Goal: Task Accomplishment & Management: Manage account settings

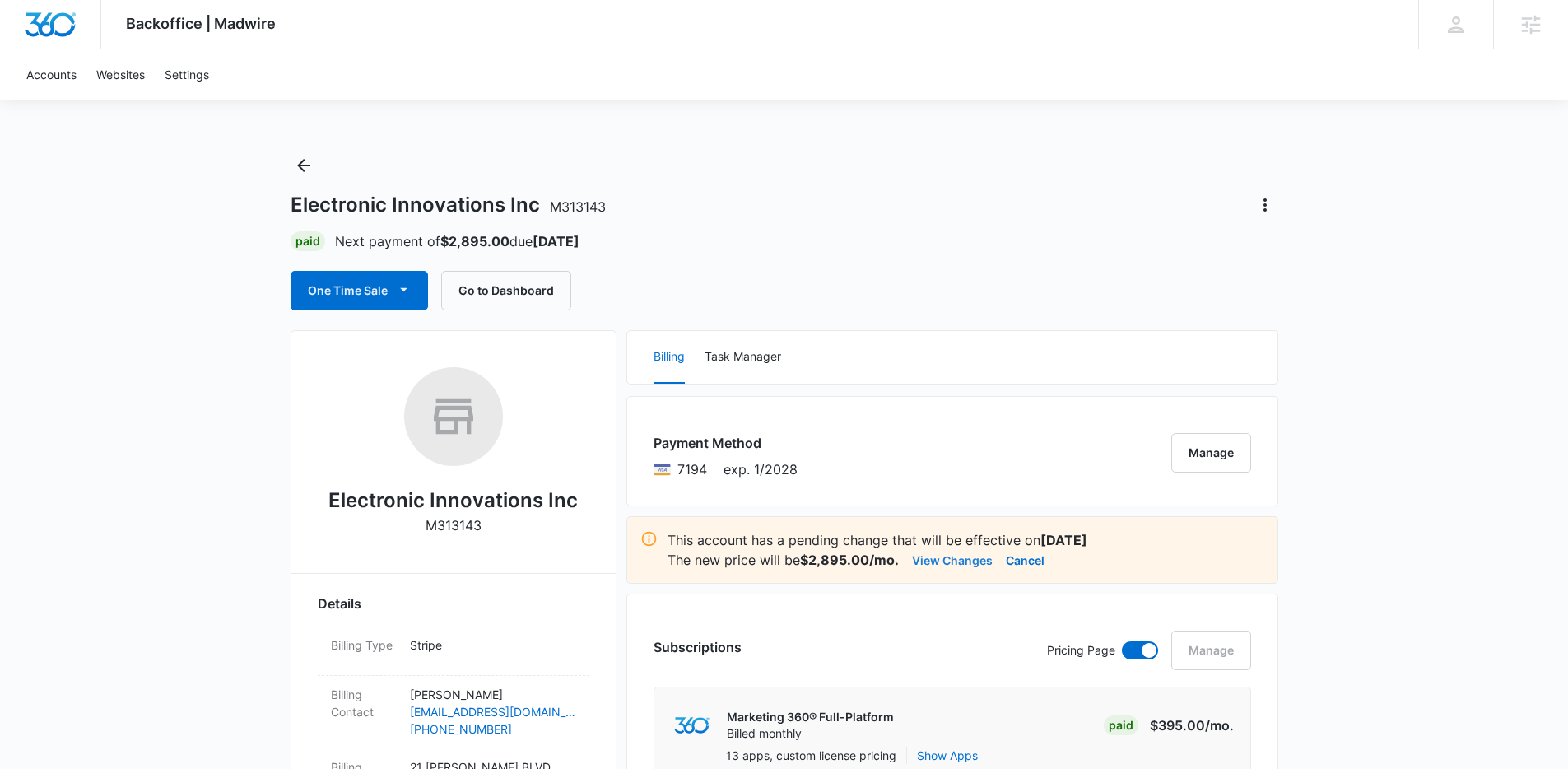
click at [943, 562] on button "View Changes" at bounding box center [952, 559] width 81 height 20
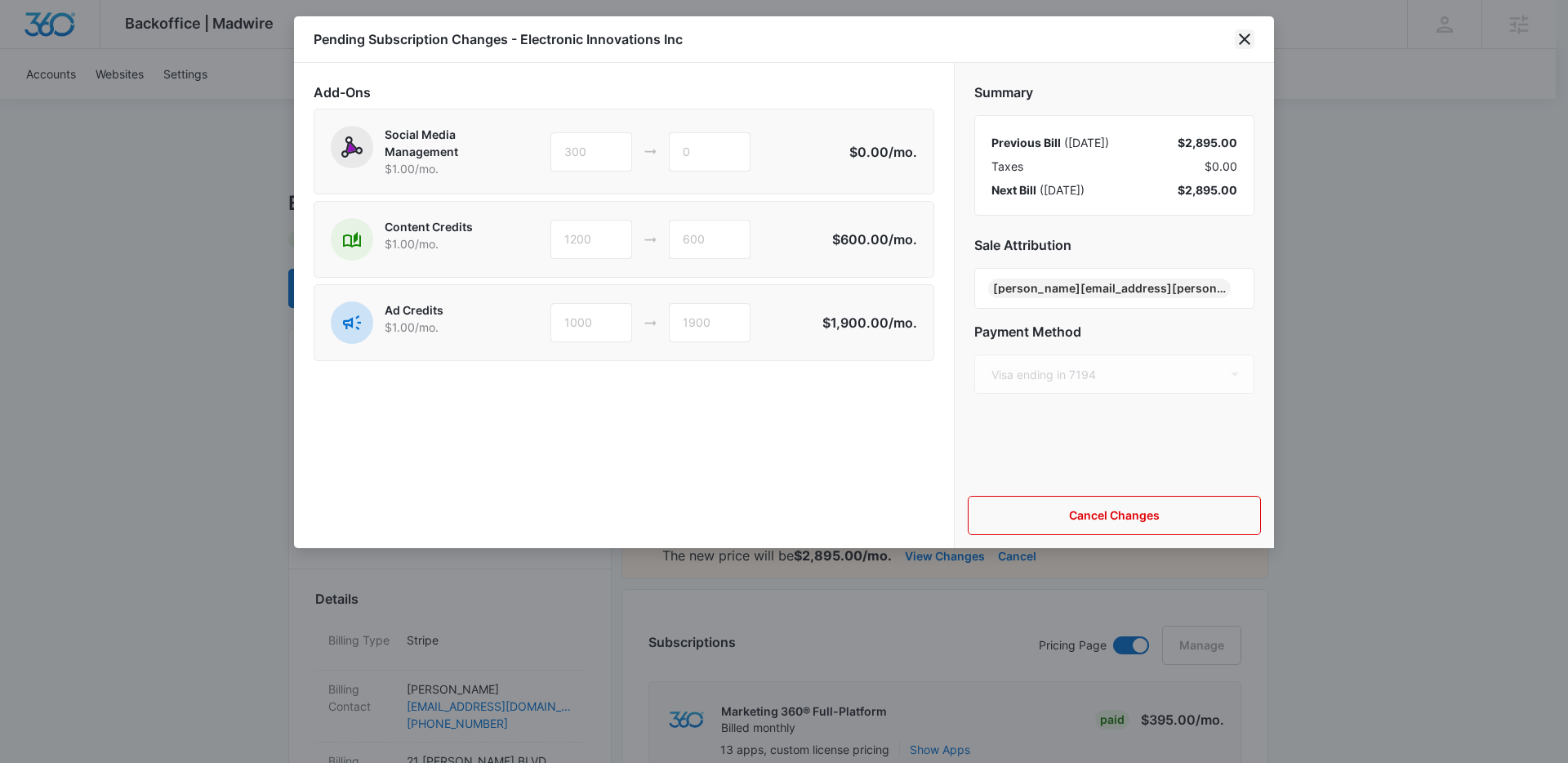
click at [1248, 34] on icon "close" at bounding box center [1245, 39] width 20 height 20
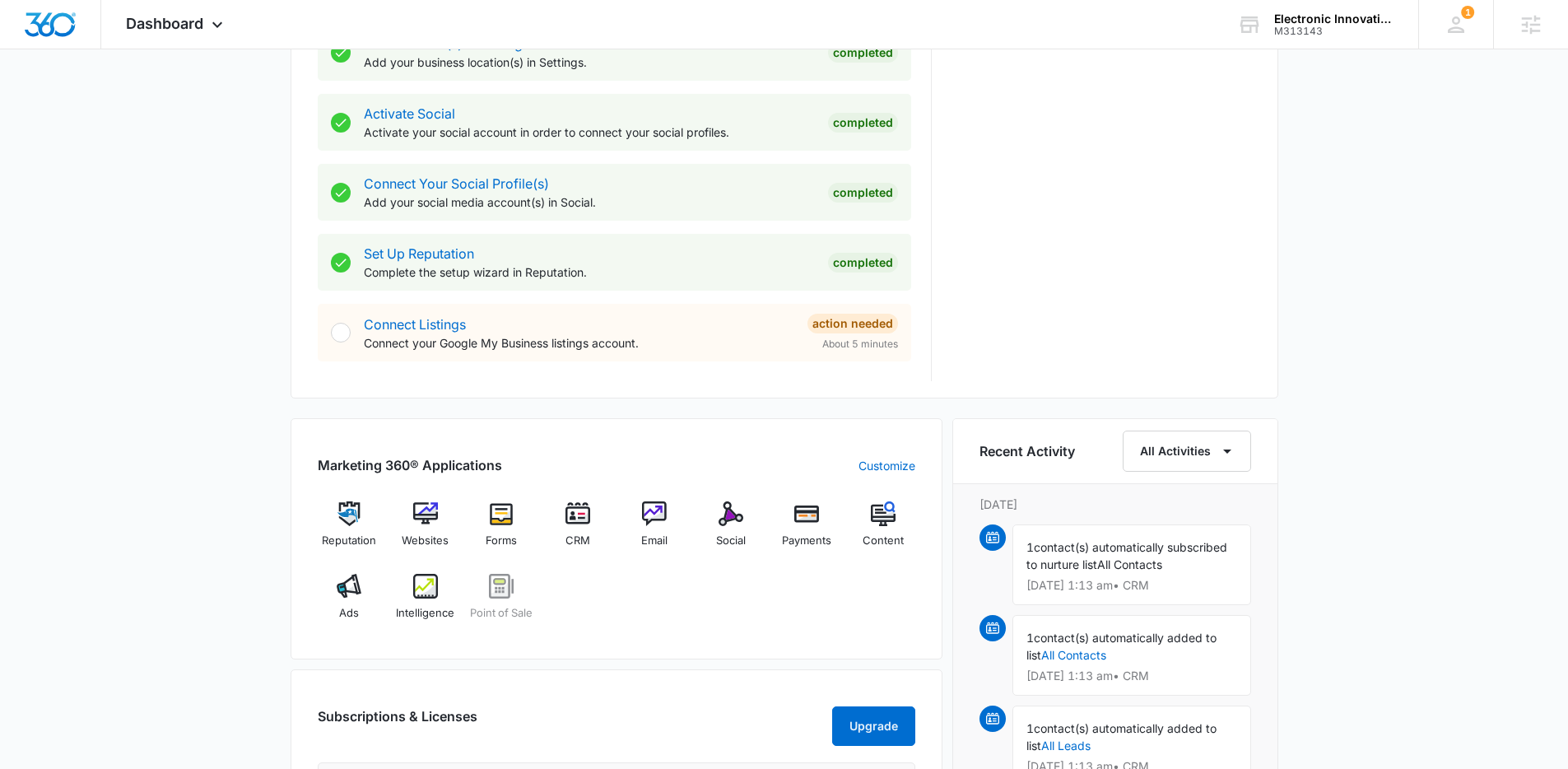
scroll to position [706, 0]
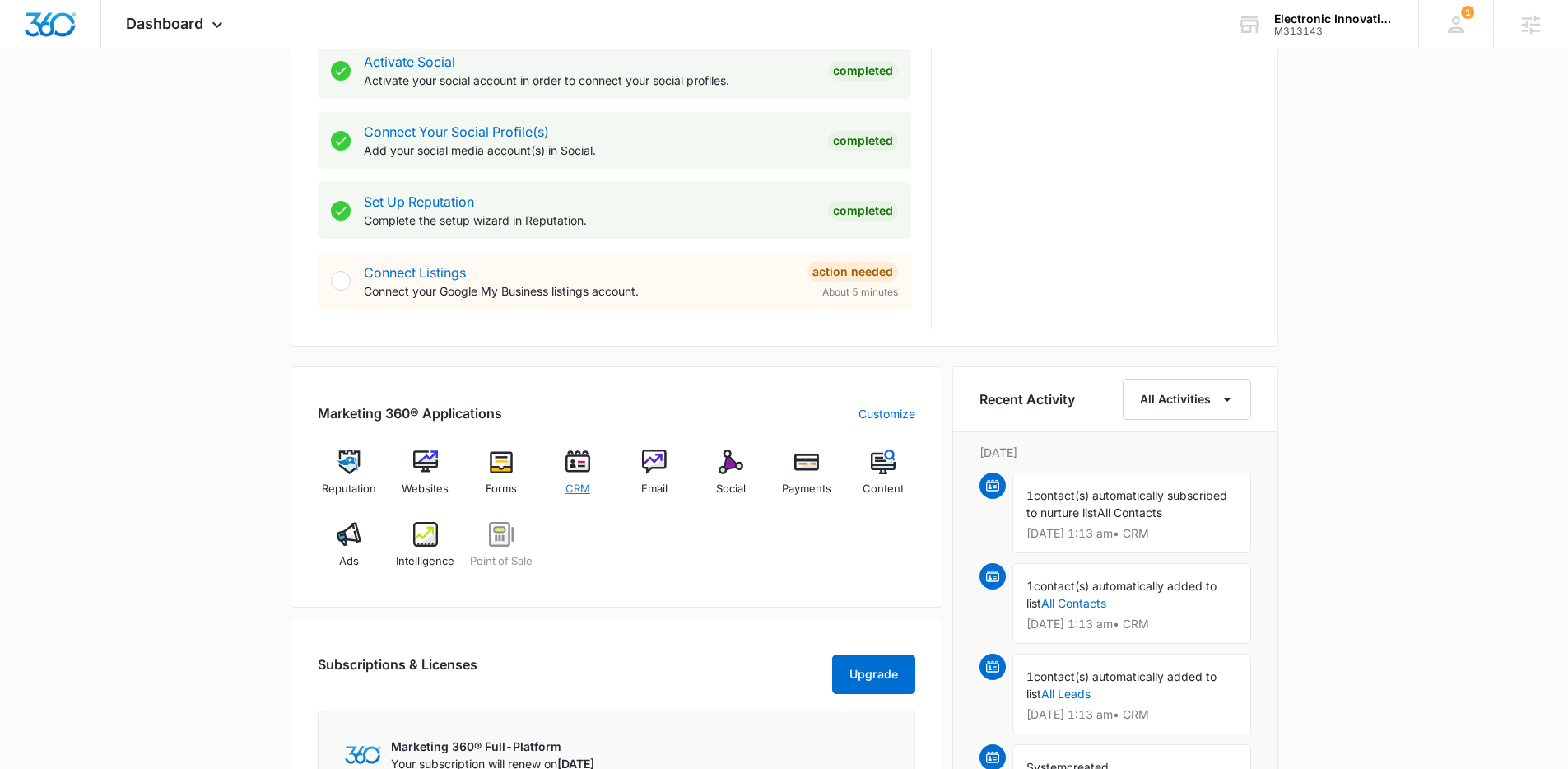
click at [587, 488] on span "CRM" at bounding box center [578, 488] width 25 height 16
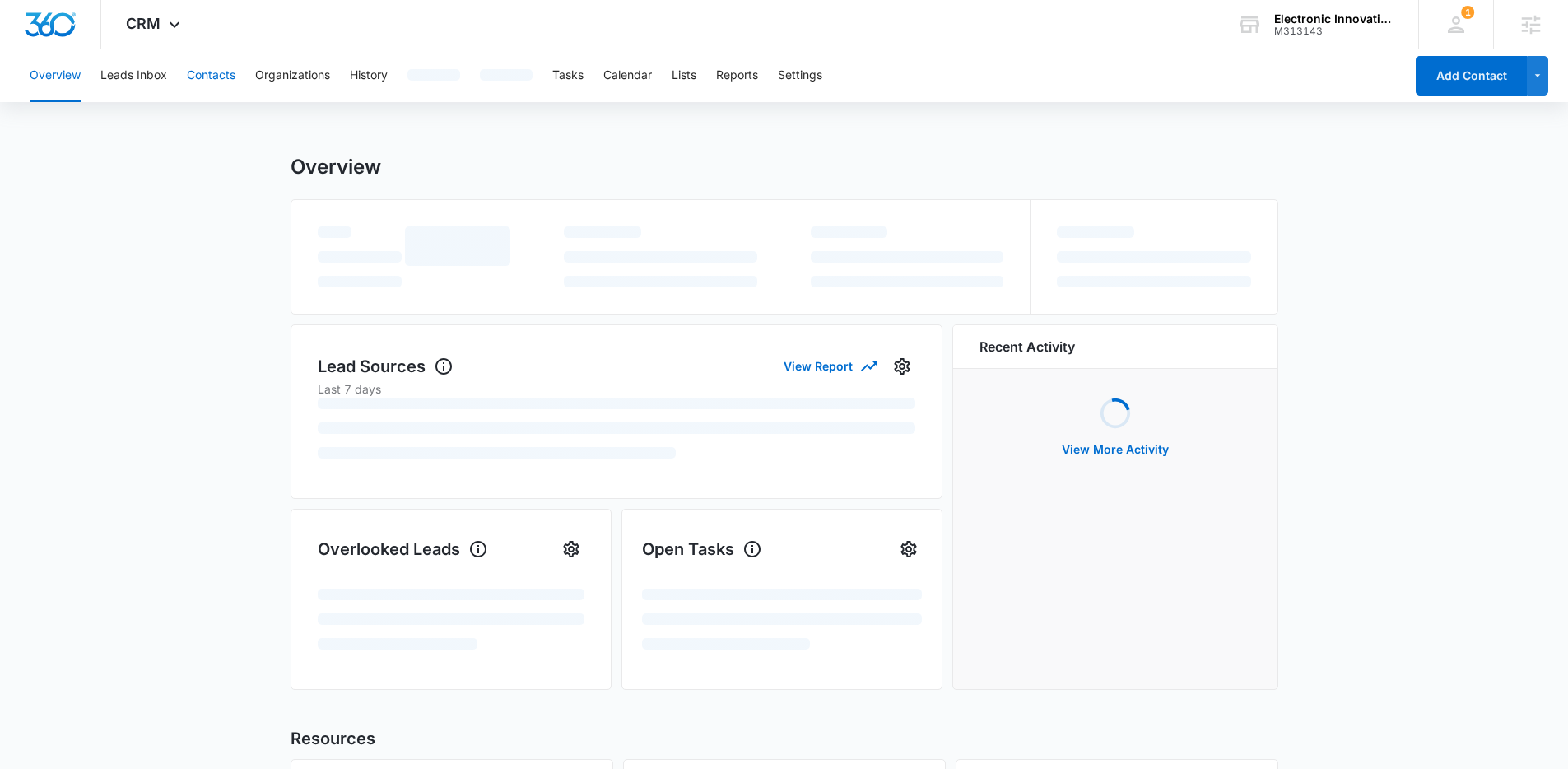
click at [211, 90] on button "Contacts" at bounding box center [211, 75] width 49 height 53
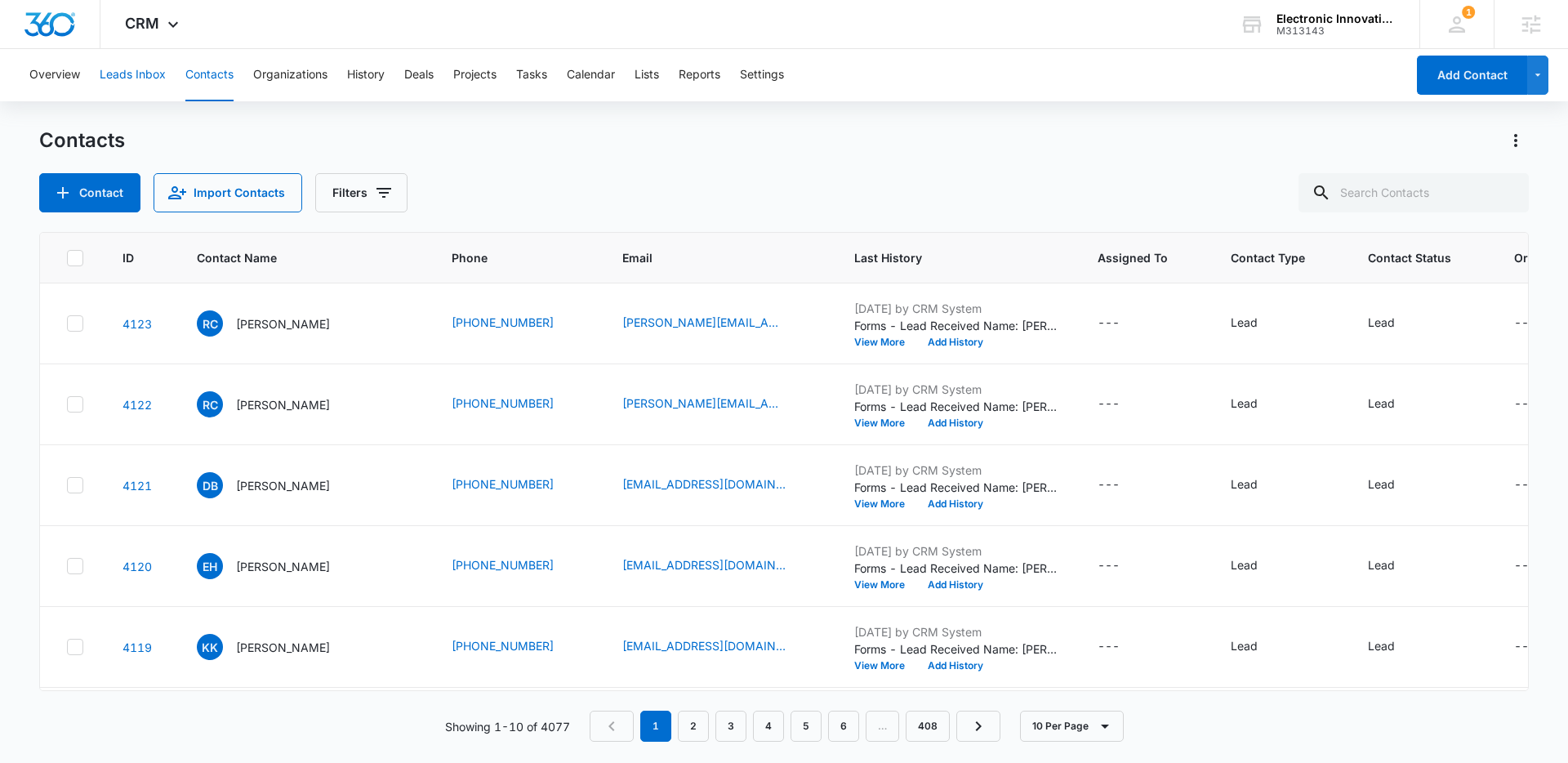
click at [127, 84] on button "Leads Inbox" at bounding box center [132, 75] width 66 height 52
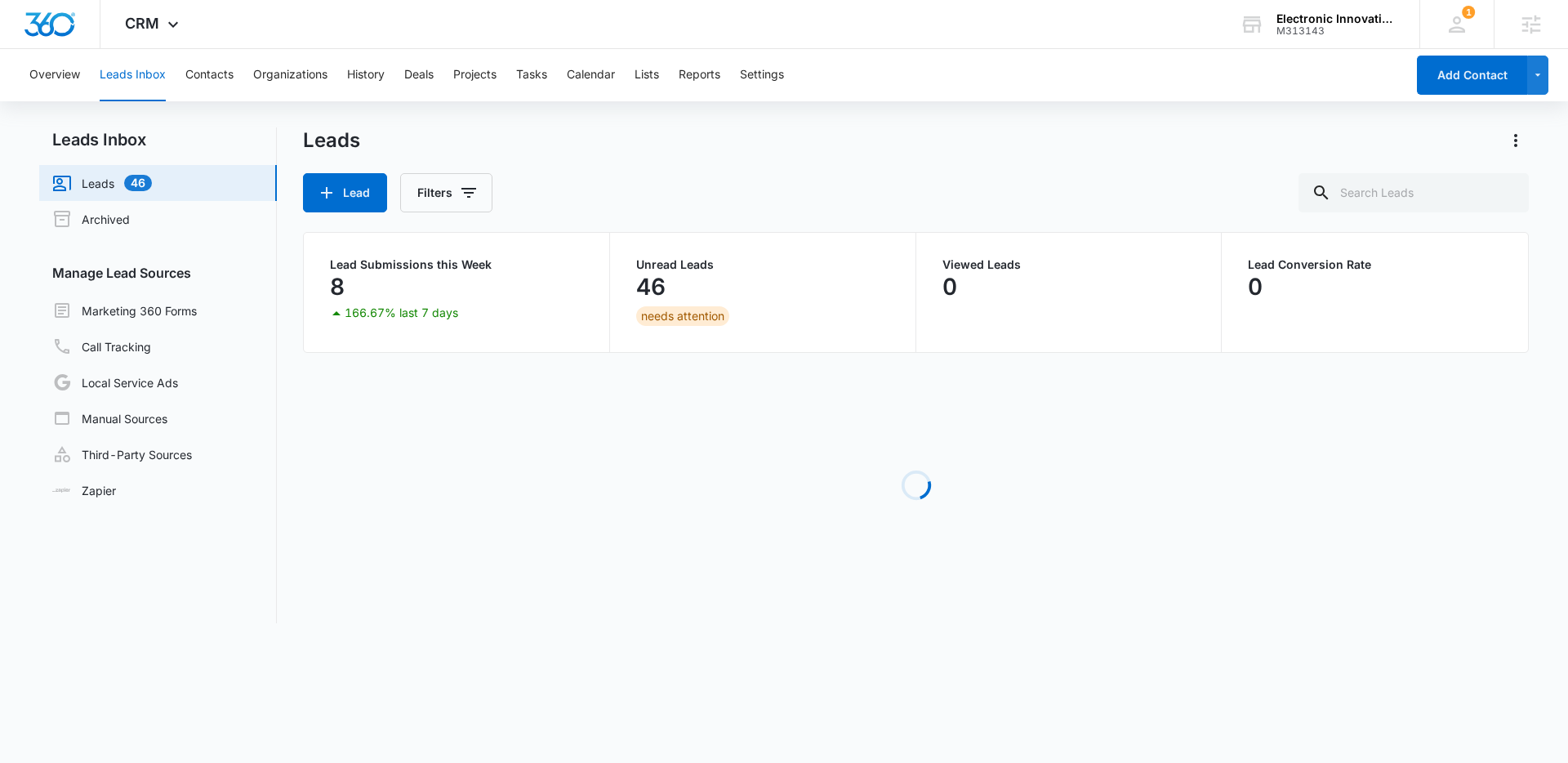
click at [672, 78] on div "Overview Leads Inbox Contacts Organizations History Deals Projects Tasks Calend…" at bounding box center [713, 75] width 1387 height 52
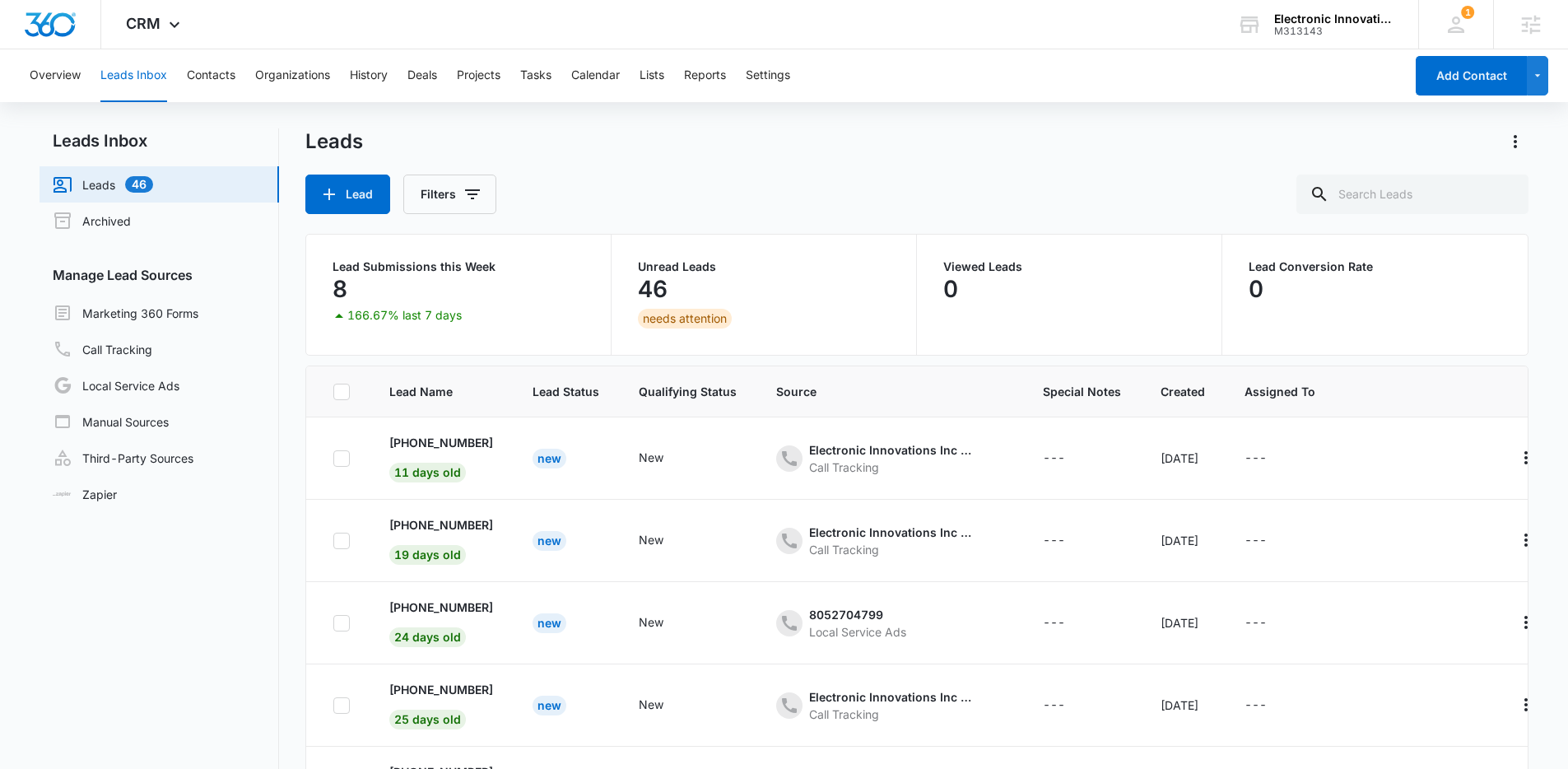
click at [670, 77] on div "Overview Leads Inbox Contacts Organizations History Deals Projects Tasks Calend…" at bounding box center [712, 75] width 1384 height 53
click at [658, 77] on button "Lists" at bounding box center [651, 75] width 25 height 53
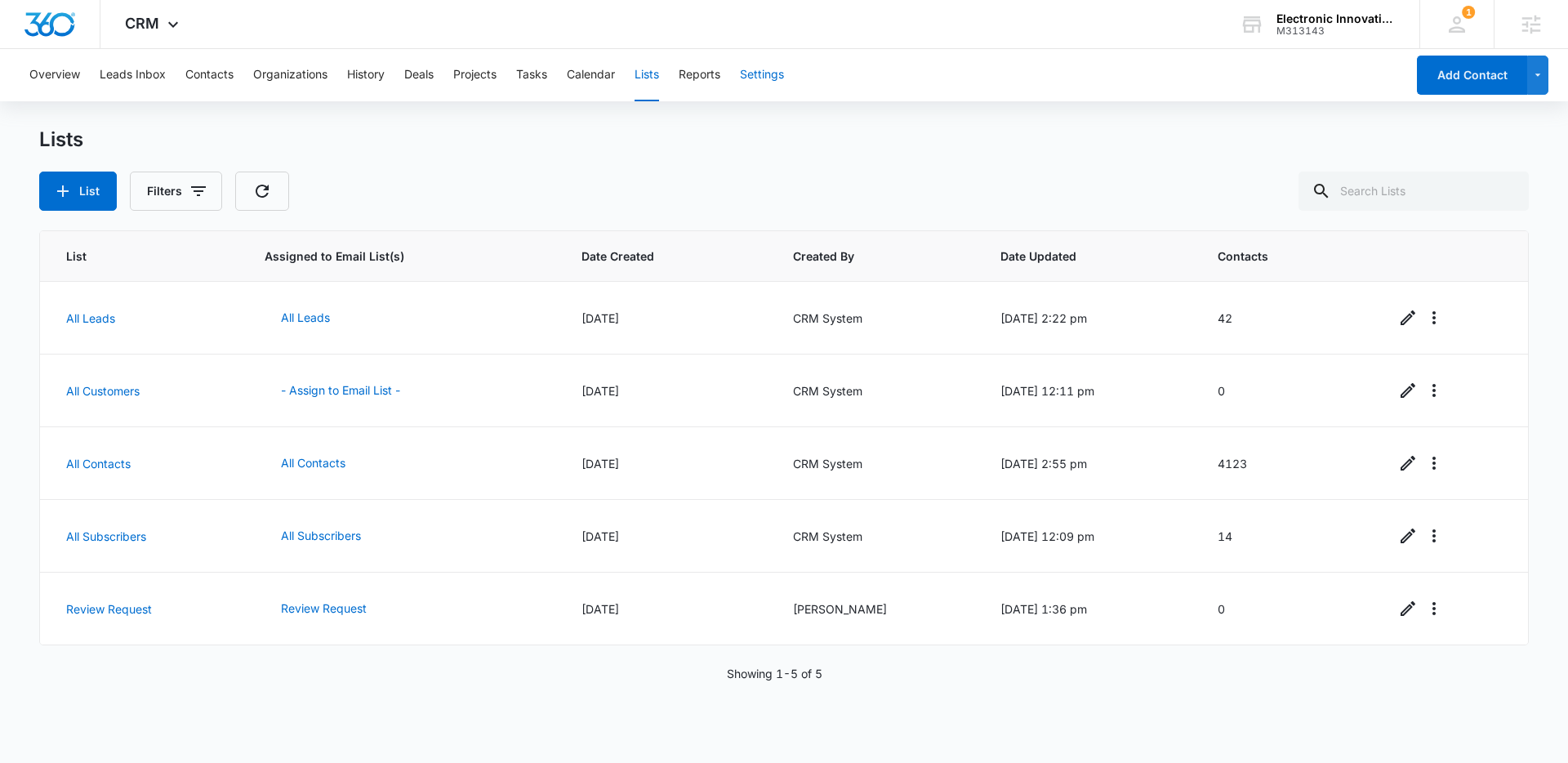
click at [765, 74] on button "Settings" at bounding box center [762, 75] width 44 height 52
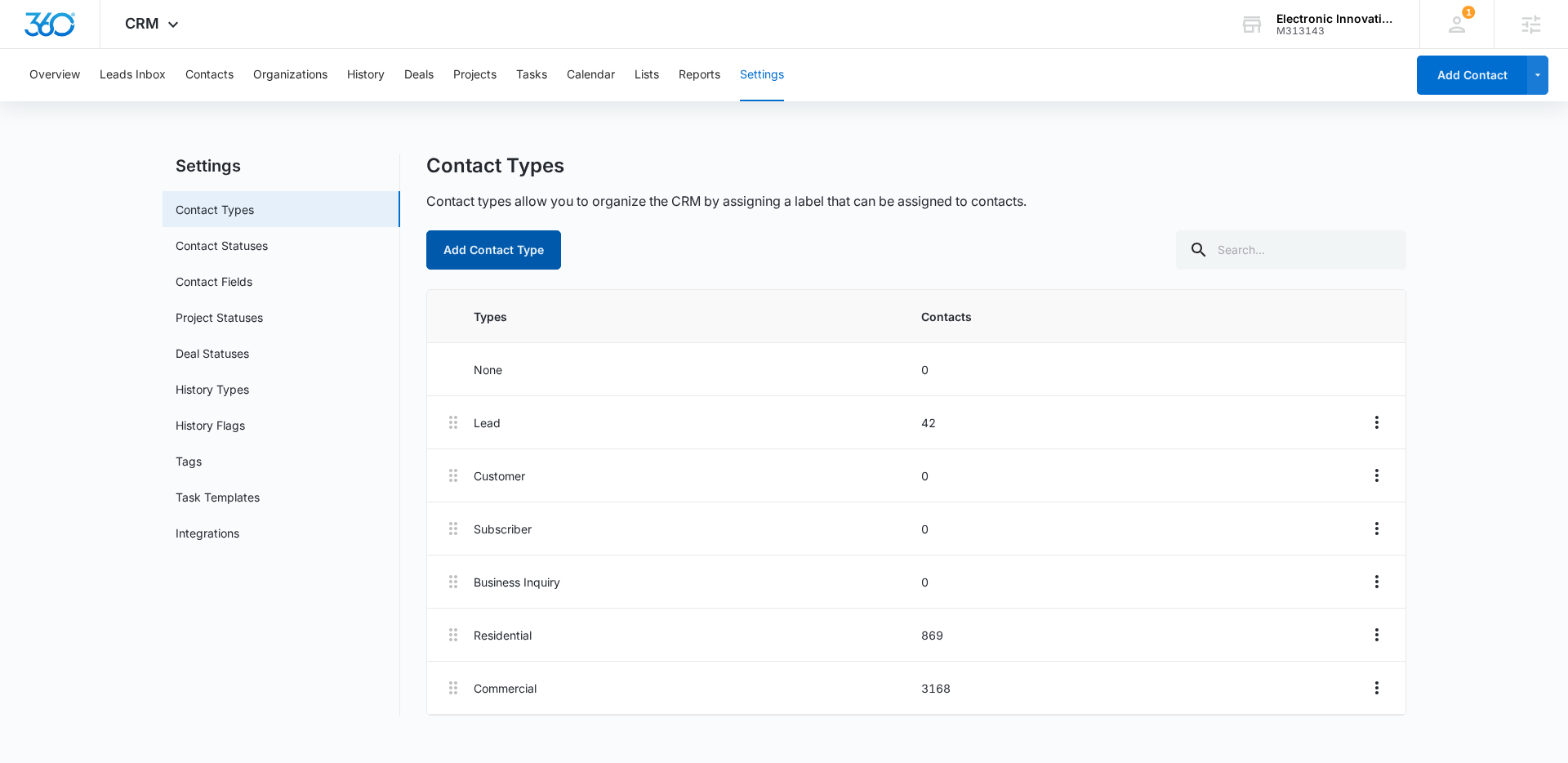
click at [550, 247] on button "Add Contact Type" at bounding box center [493, 250] width 135 height 40
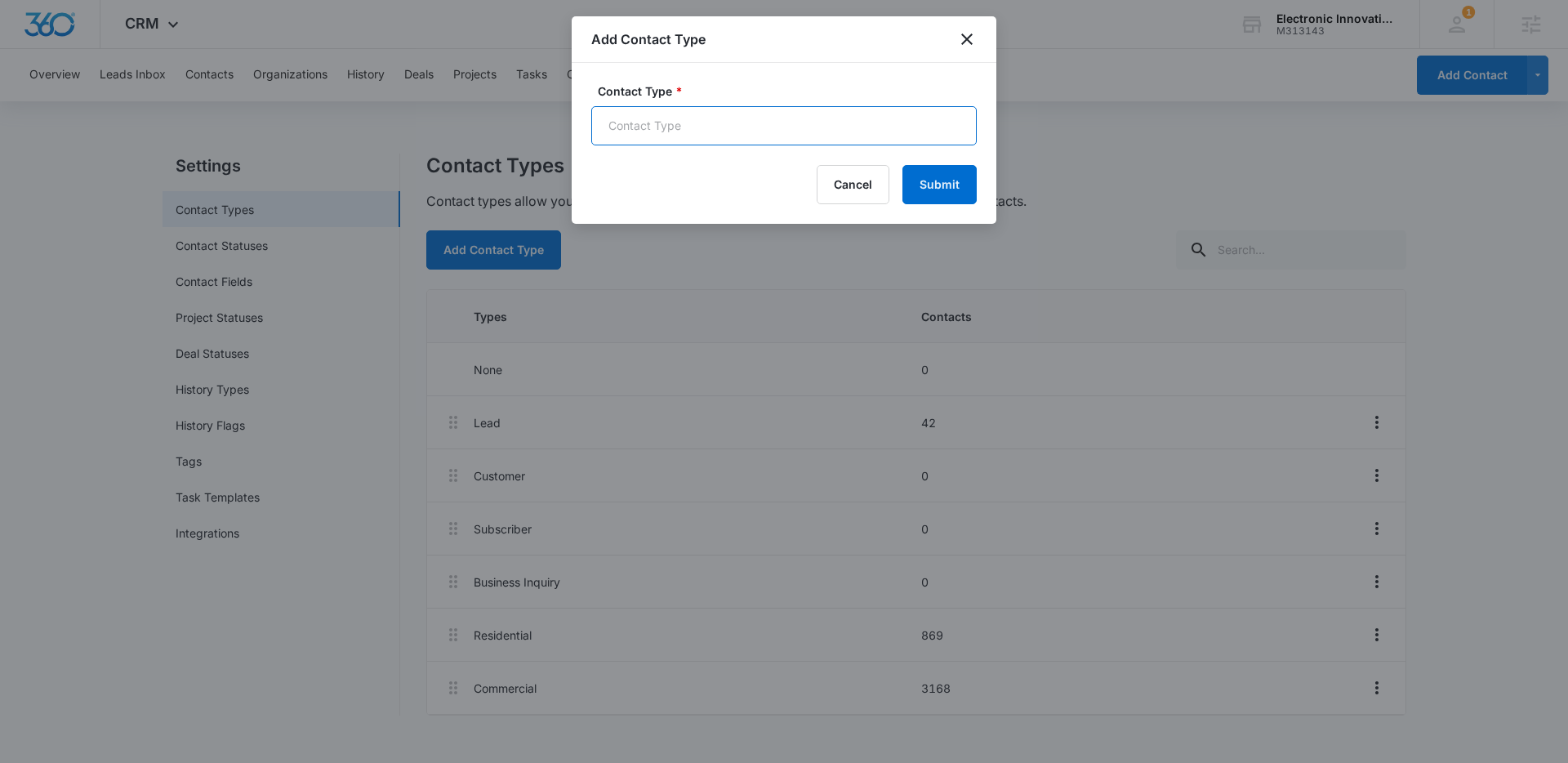
click at [672, 143] on input "Contact Type *" at bounding box center [784, 126] width 386 height 40
type input "LSA Lead Notification"
click at [921, 180] on button "Submit" at bounding box center [940, 185] width 74 height 40
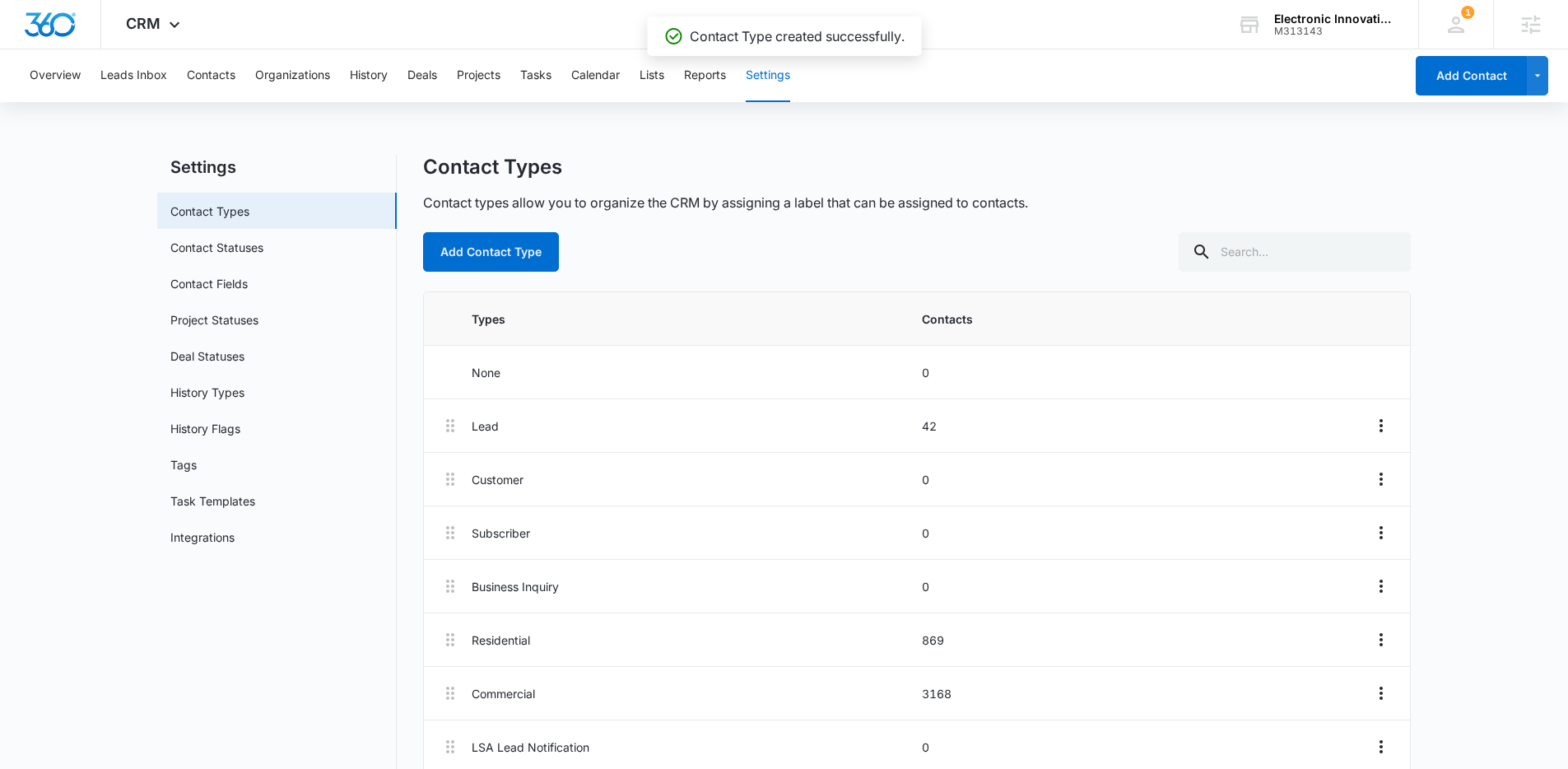
click at [185, 81] on div "Overview Leads Inbox Contacts Organizations History Deals Projects Tasks Calend…" at bounding box center [712, 75] width 1384 height 53
click at [192, 81] on button "Contacts" at bounding box center [211, 75] width 49 height 53
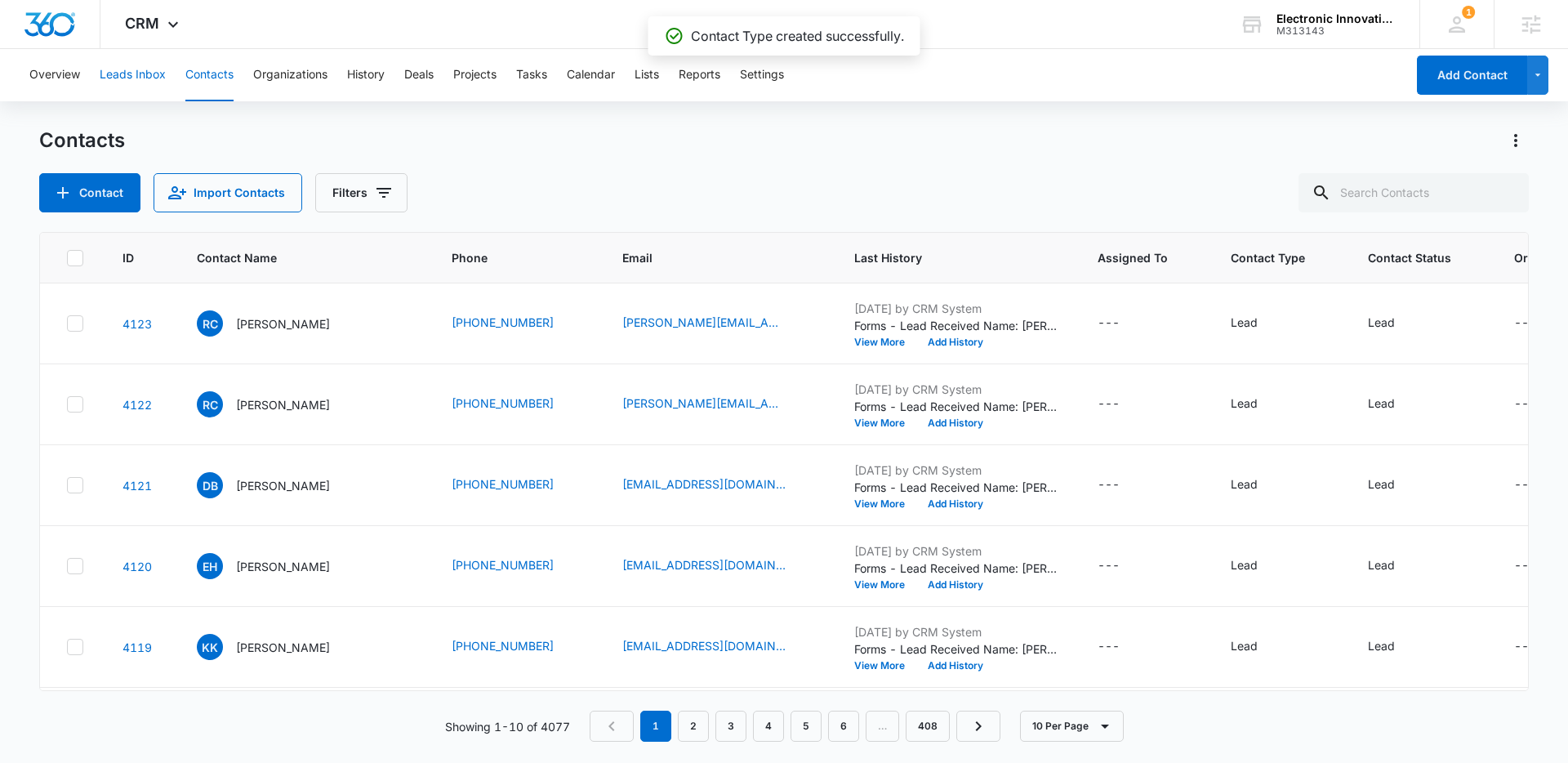
click at [139, 64] on button "Leads Inbox" at bounding box center [132, 75] width 66 height 52
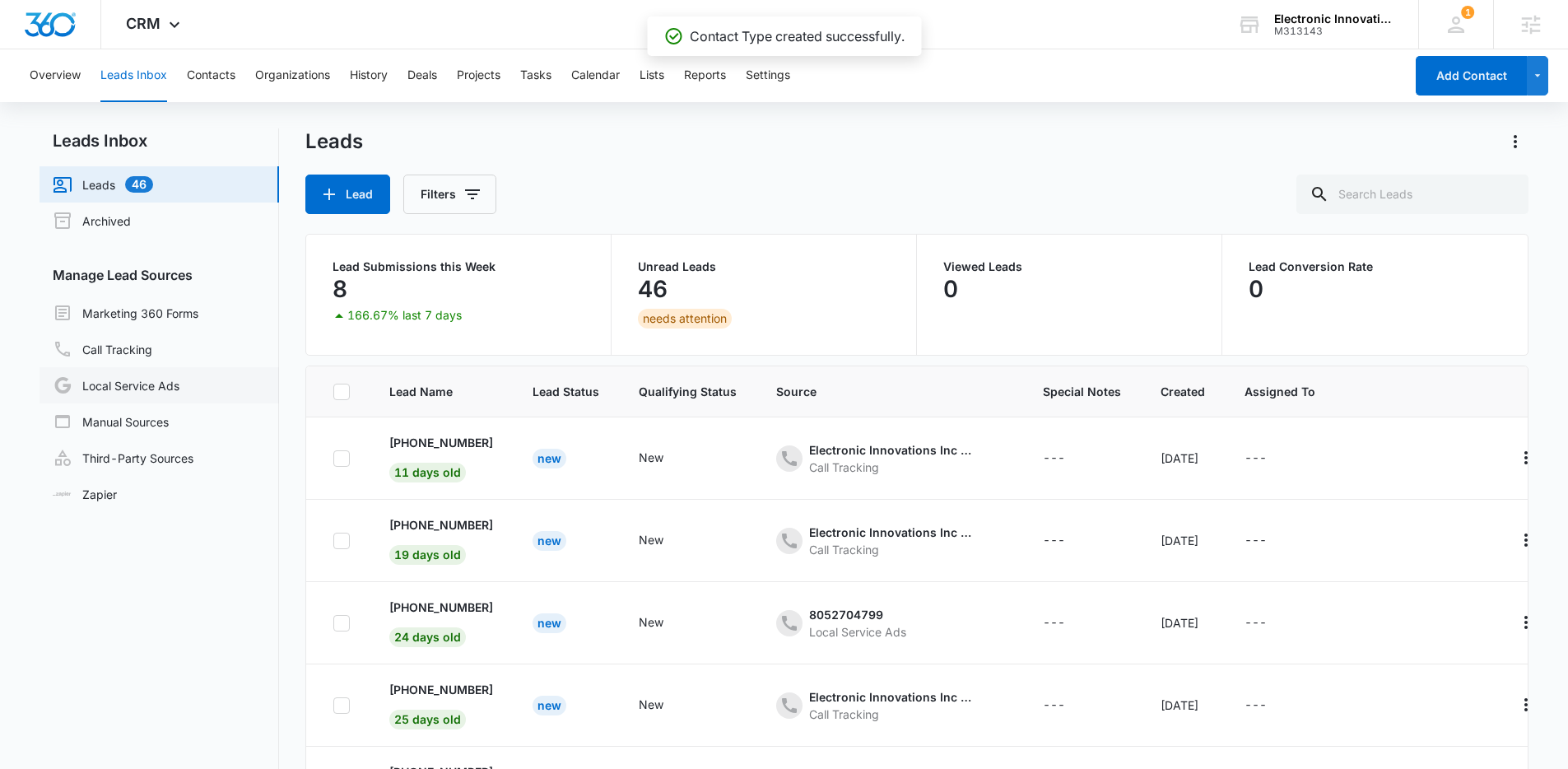
click at [133, 391] on link "Local Service Ads" at bounding box center [116, 384] width 126 height 20
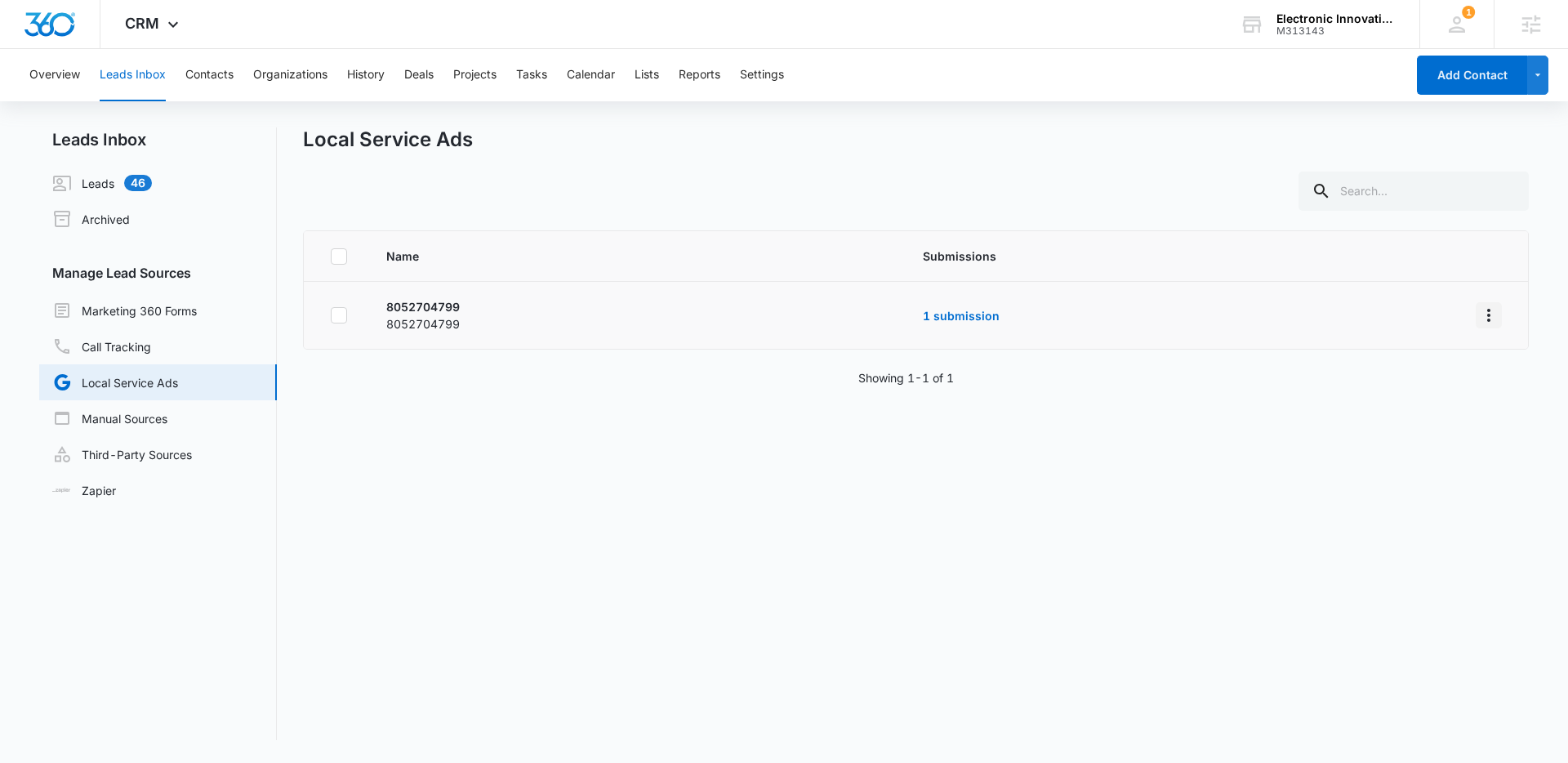
click at [1485, 309] on icon "Overflow Menu" at bounding box center [1489, 314] width 20 height 20
click at [1366, 388] on div "Submission Rules" at bounding box center [1403, 385] width 92 height 11
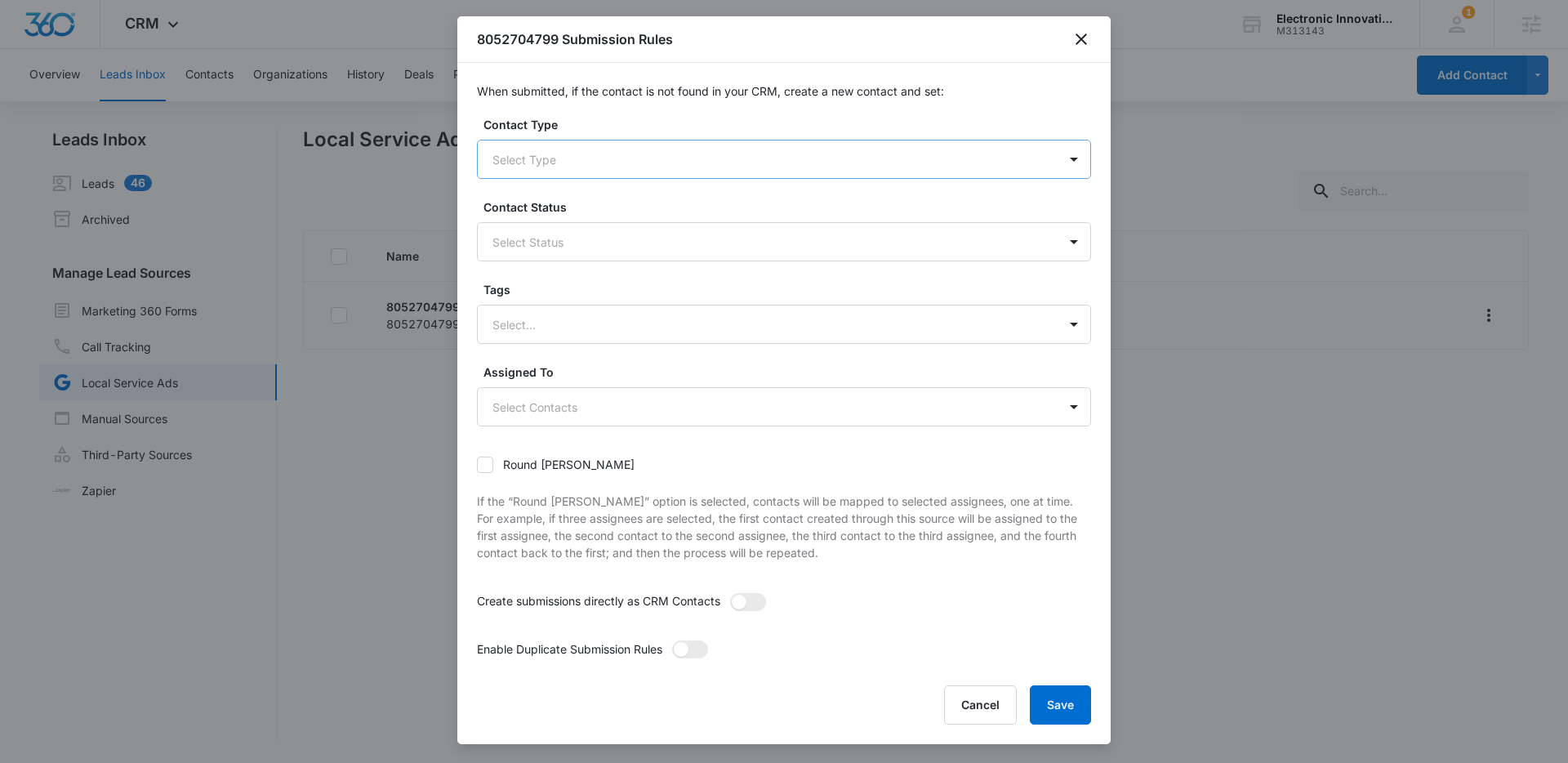
click at [686, 170] on div "Select Type" at bounding box center [768, 159] width 580 height 37
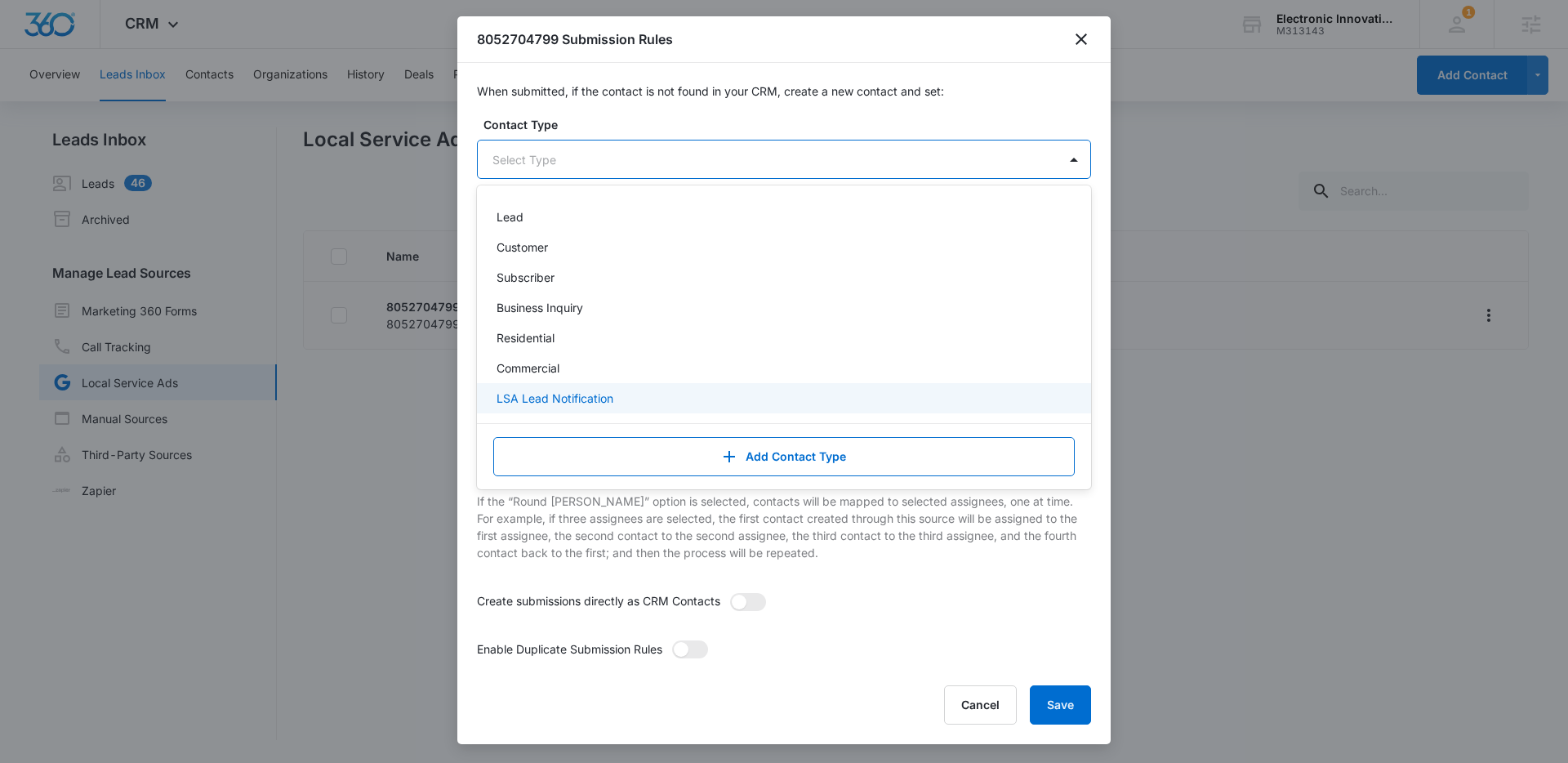
click at [623, 395] on div "LSA Lead Notification" at bounding box center [782, 398] width 572 height 17
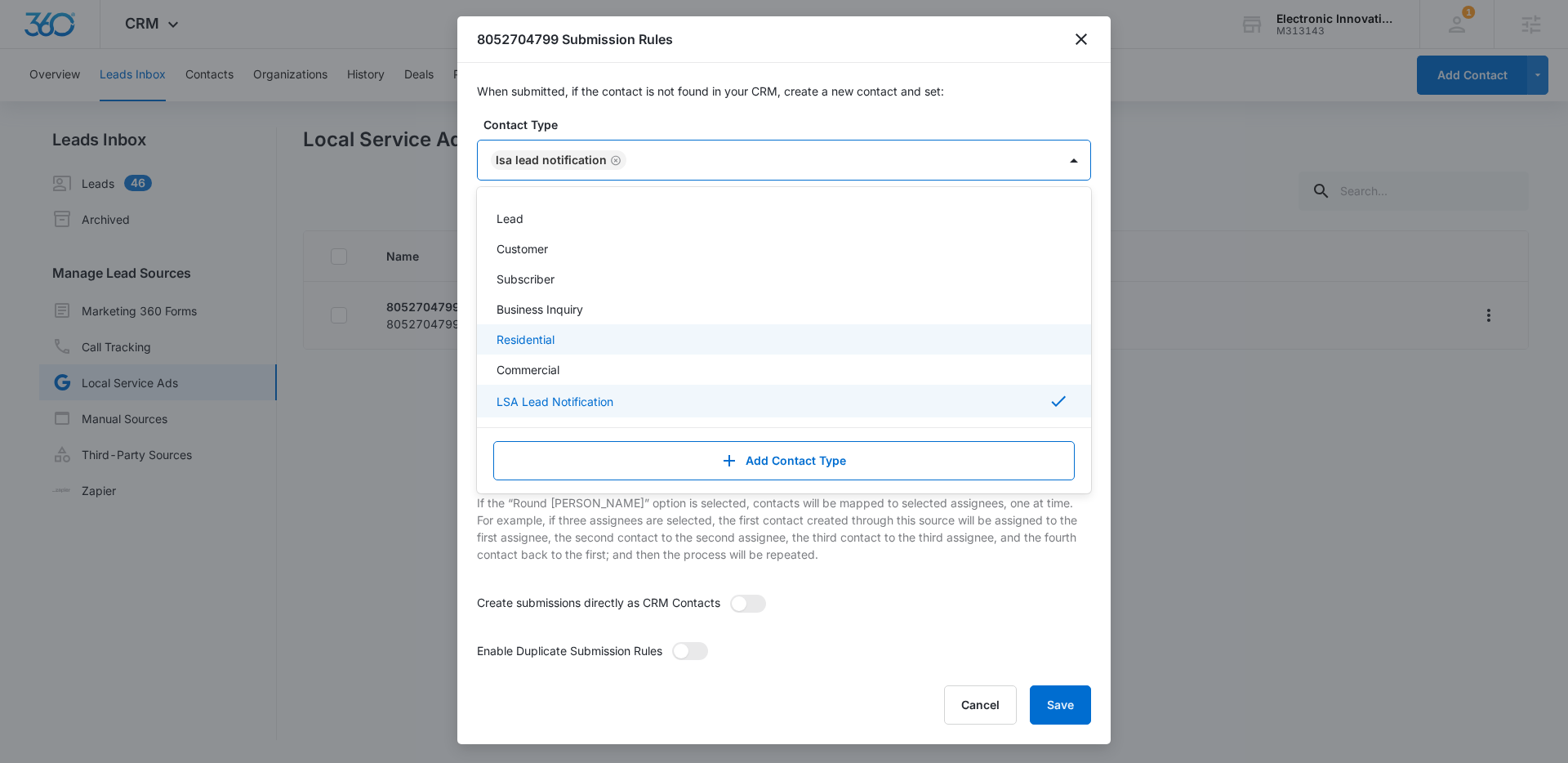
click at [634, 565] on div "Round robin If the “Round robin” option is selected, contacts will be mapped to…" at bounding box center [784, 510] width 615 height 126
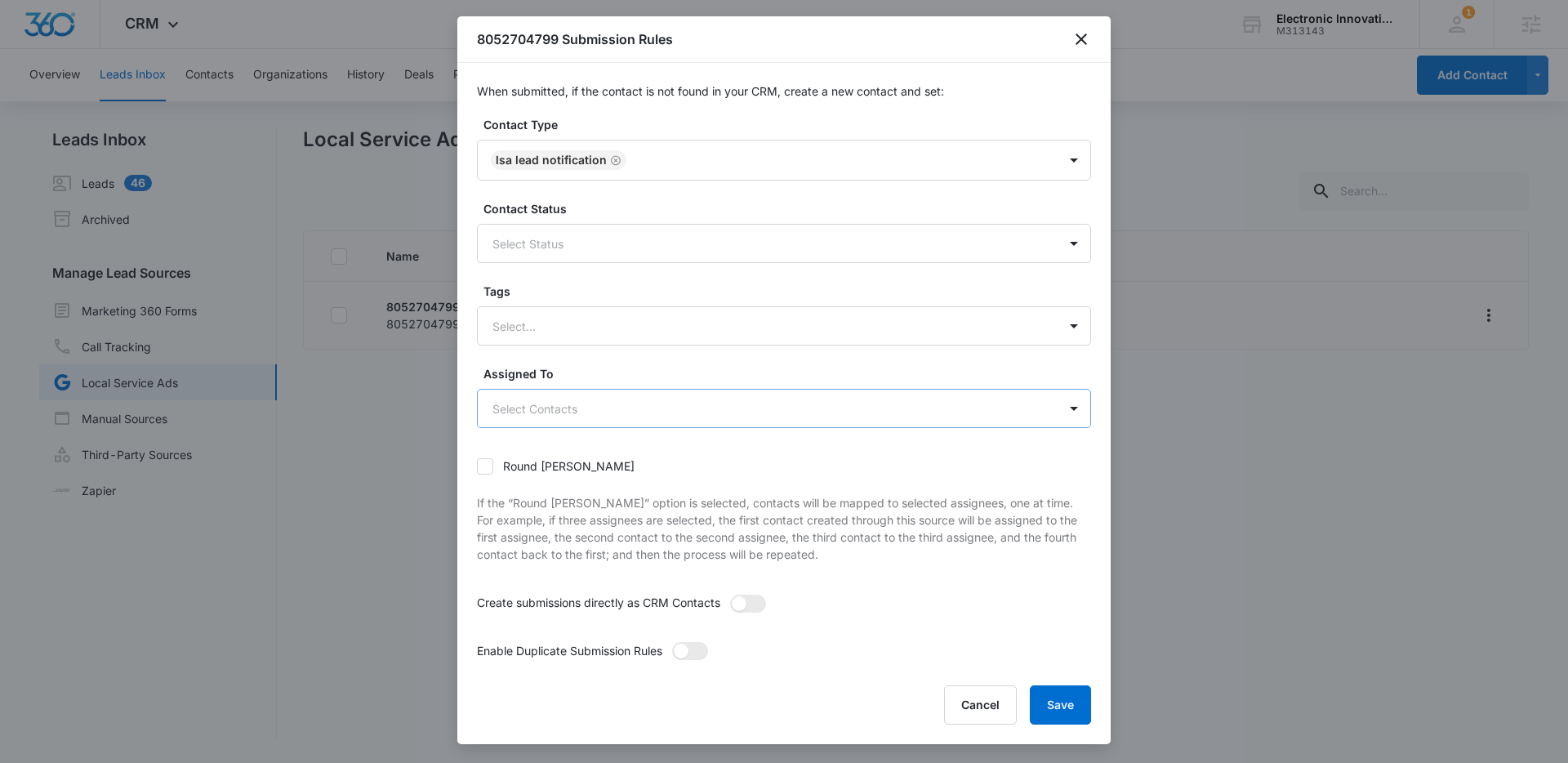
click at [646, 414] on body "CRM Apps Reputation Websites Forms CRM Email Social Payments POS Content Ads In…" at bounding box center [784, 382] width 1568 height 763
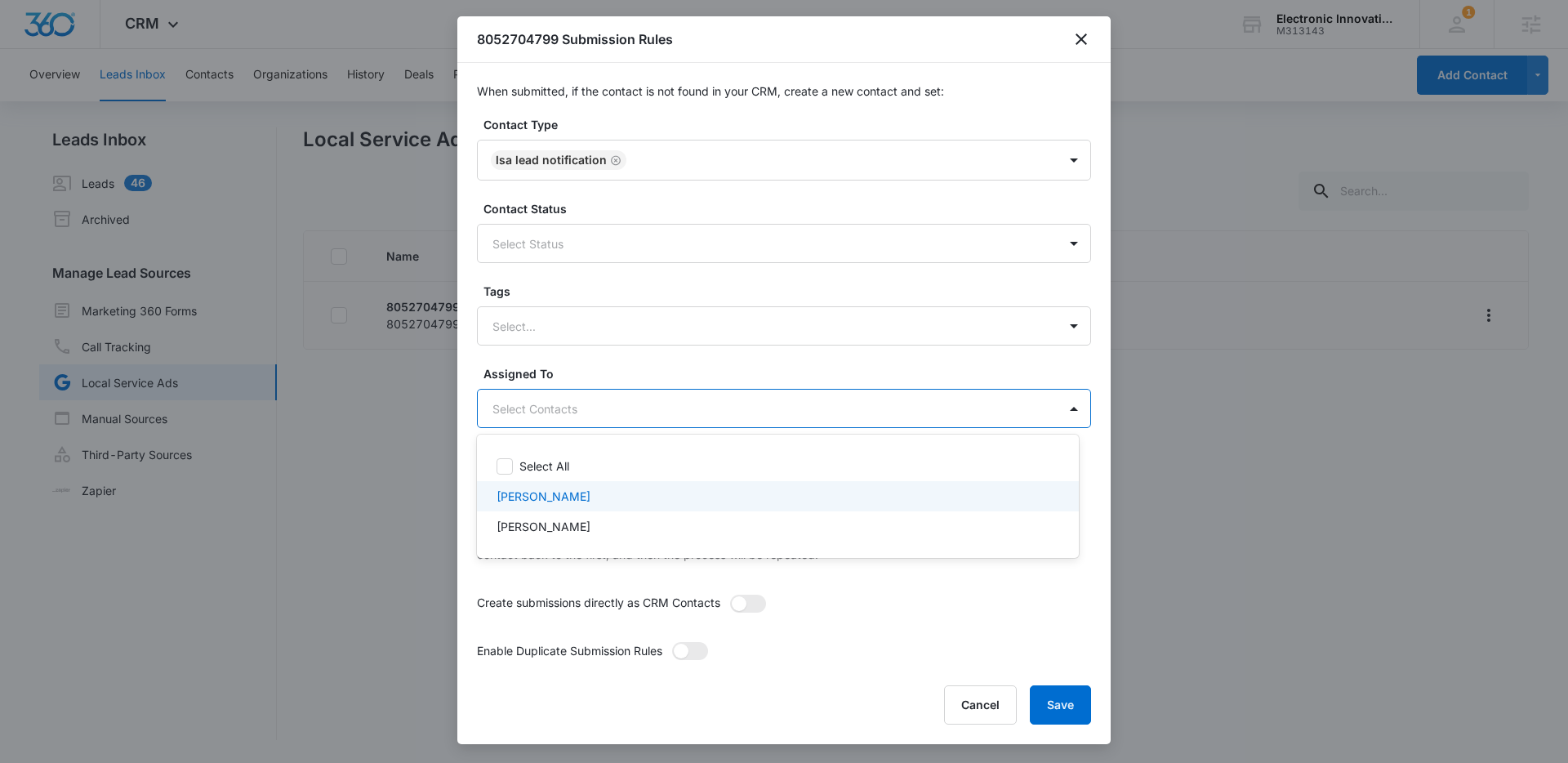
click at [630, 491] on div "Eric Bledsoe" at bounding box center [776, 496] width 560 height 17
click at [612, 527] on div "Sheila Gonzales" at bounding box center [776, 530] width 560 height 17
checkbox input "true"
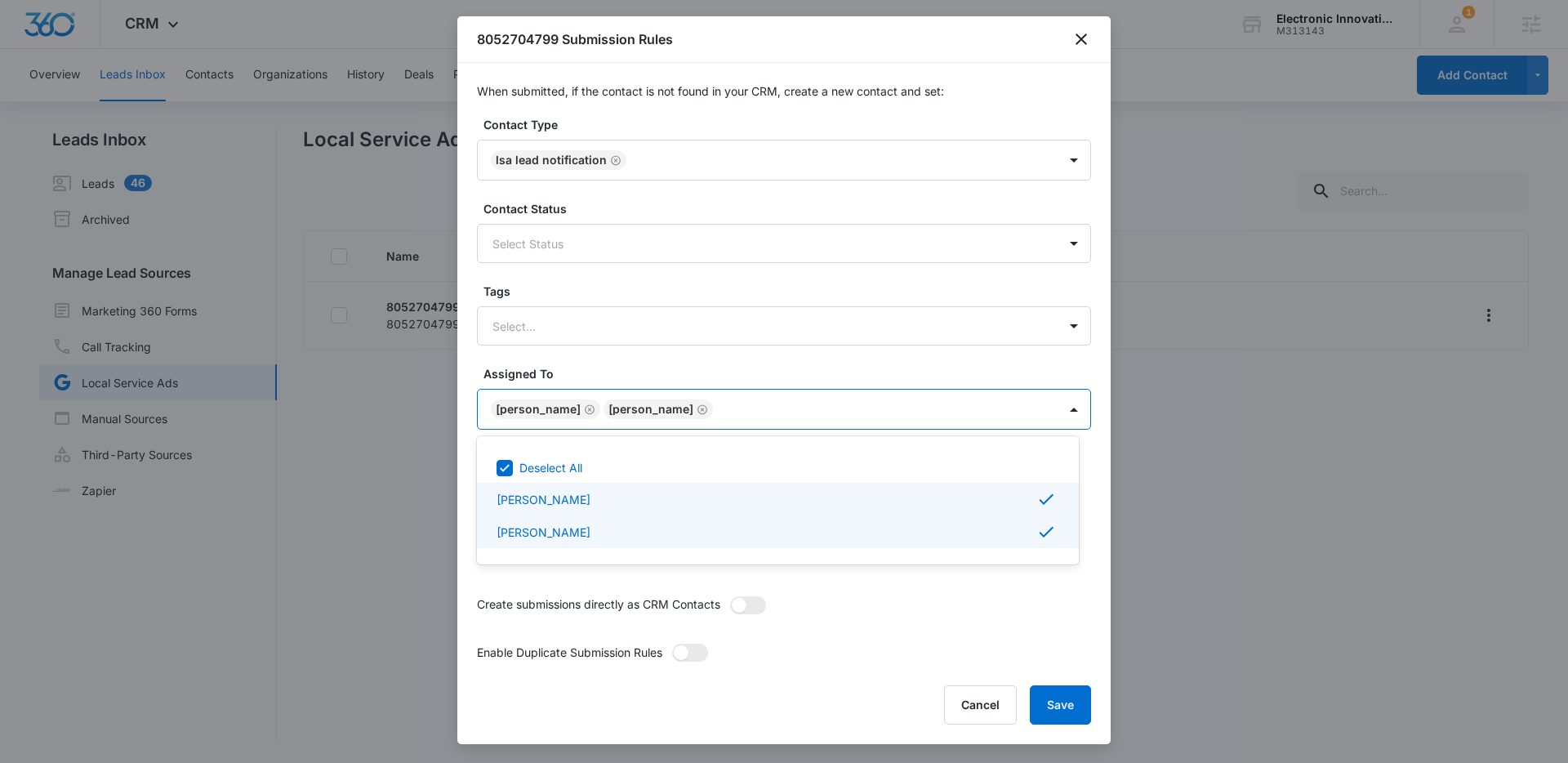
click at [1056, 693] on div at bounding box center [784, 382] width 1568 height 763
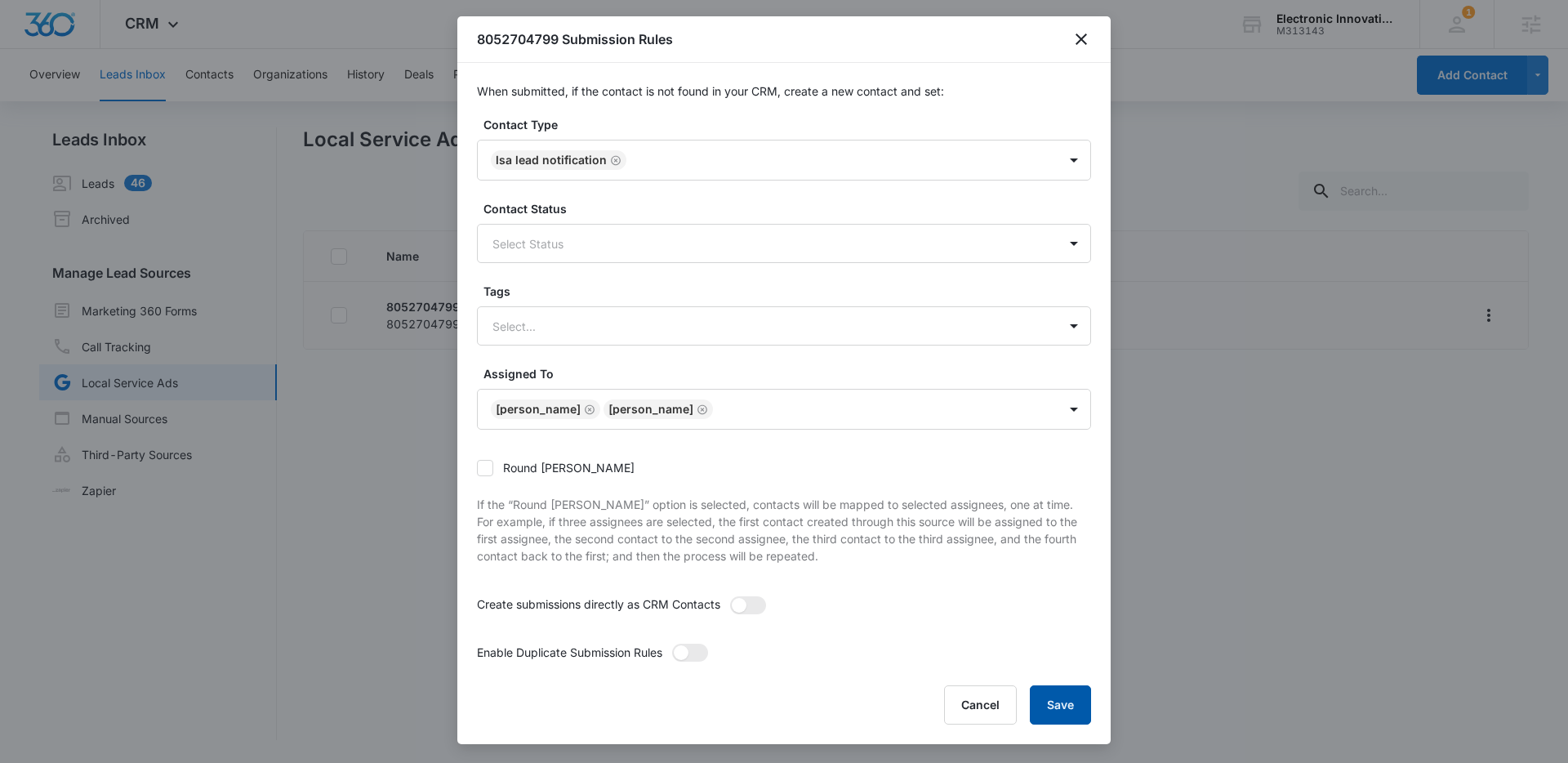
click at [1057, 697] on button "Save" at bounding box center [1060, 705] width 61 height 40
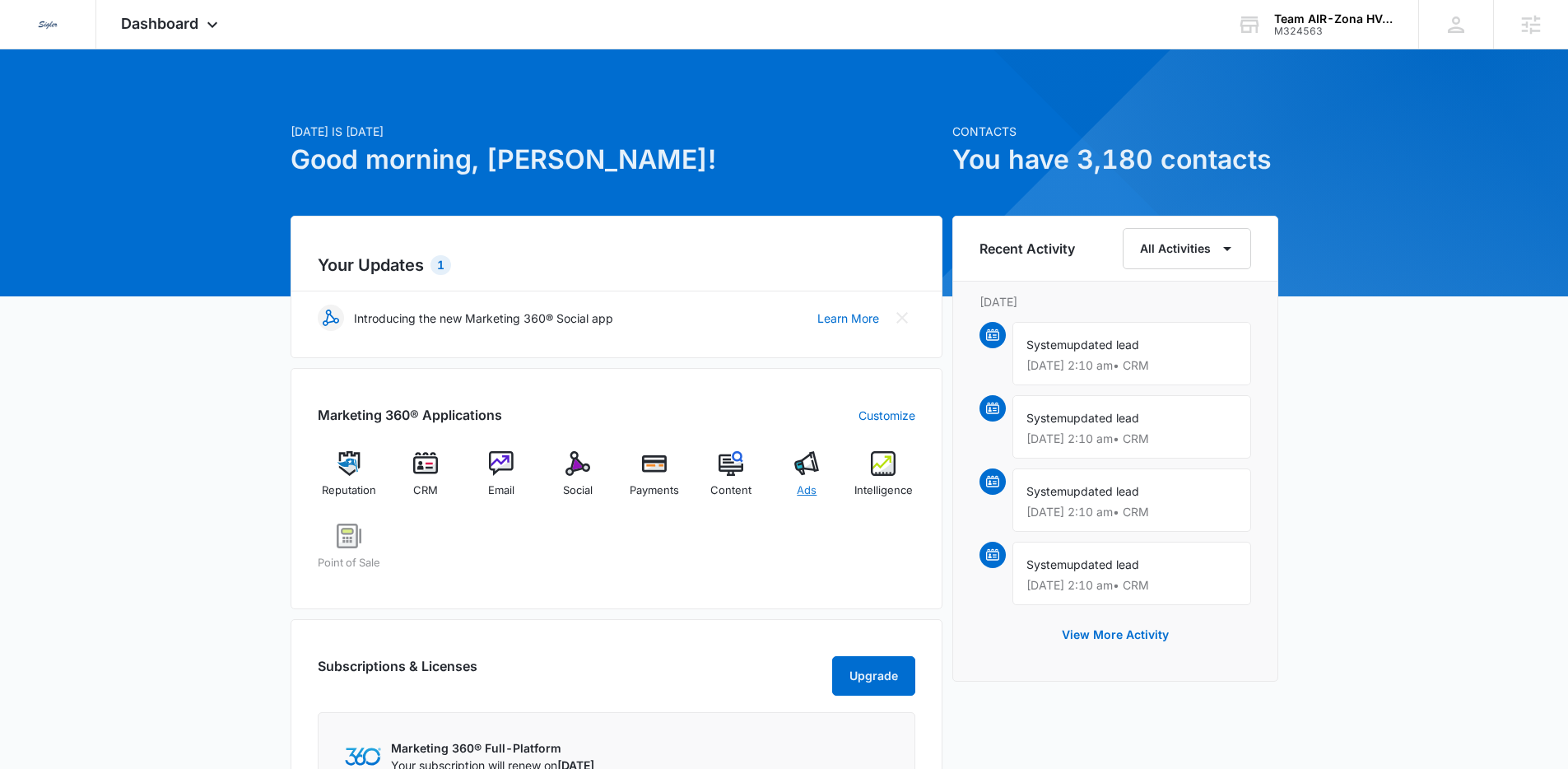
click at [807, 476] on div "Ads" at bounding box center [807, 481] width 63 height 59
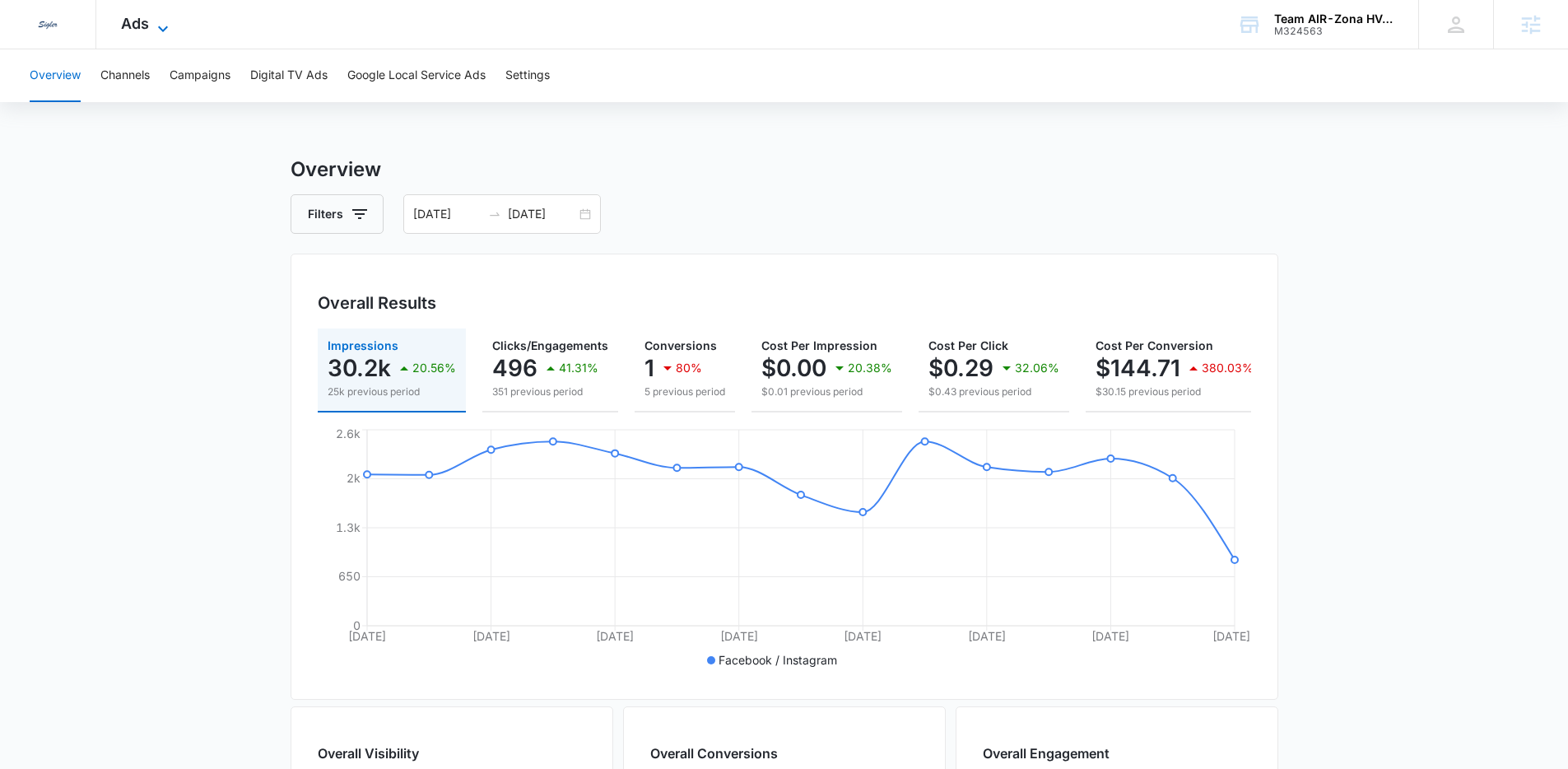
click at [137, 23] on span "Ads" at bounding box center [135, 23] width 28 height 17
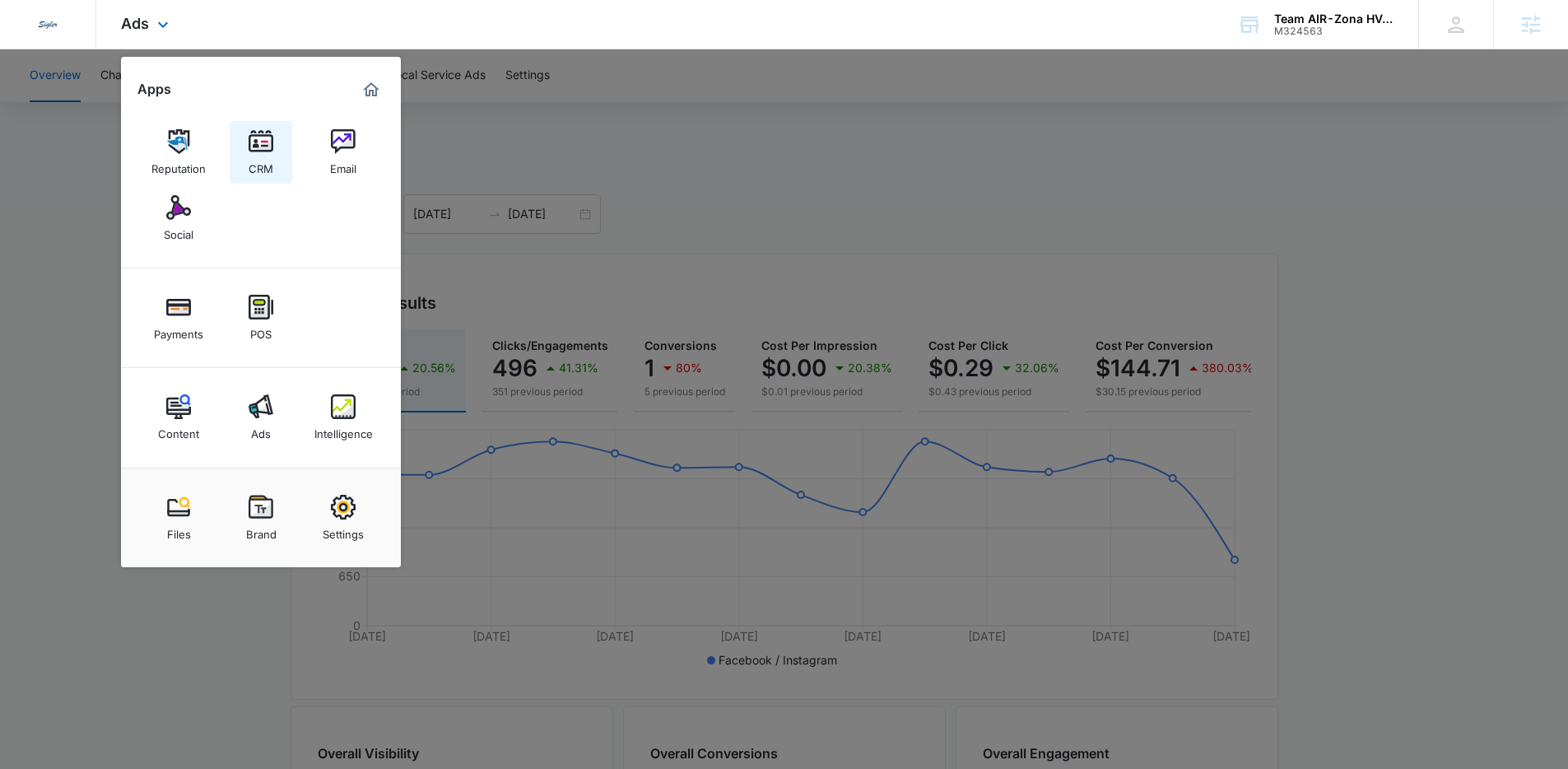
click at [269, 160] on div "CRM" at bounding box center [261, 165] width 25 height 22
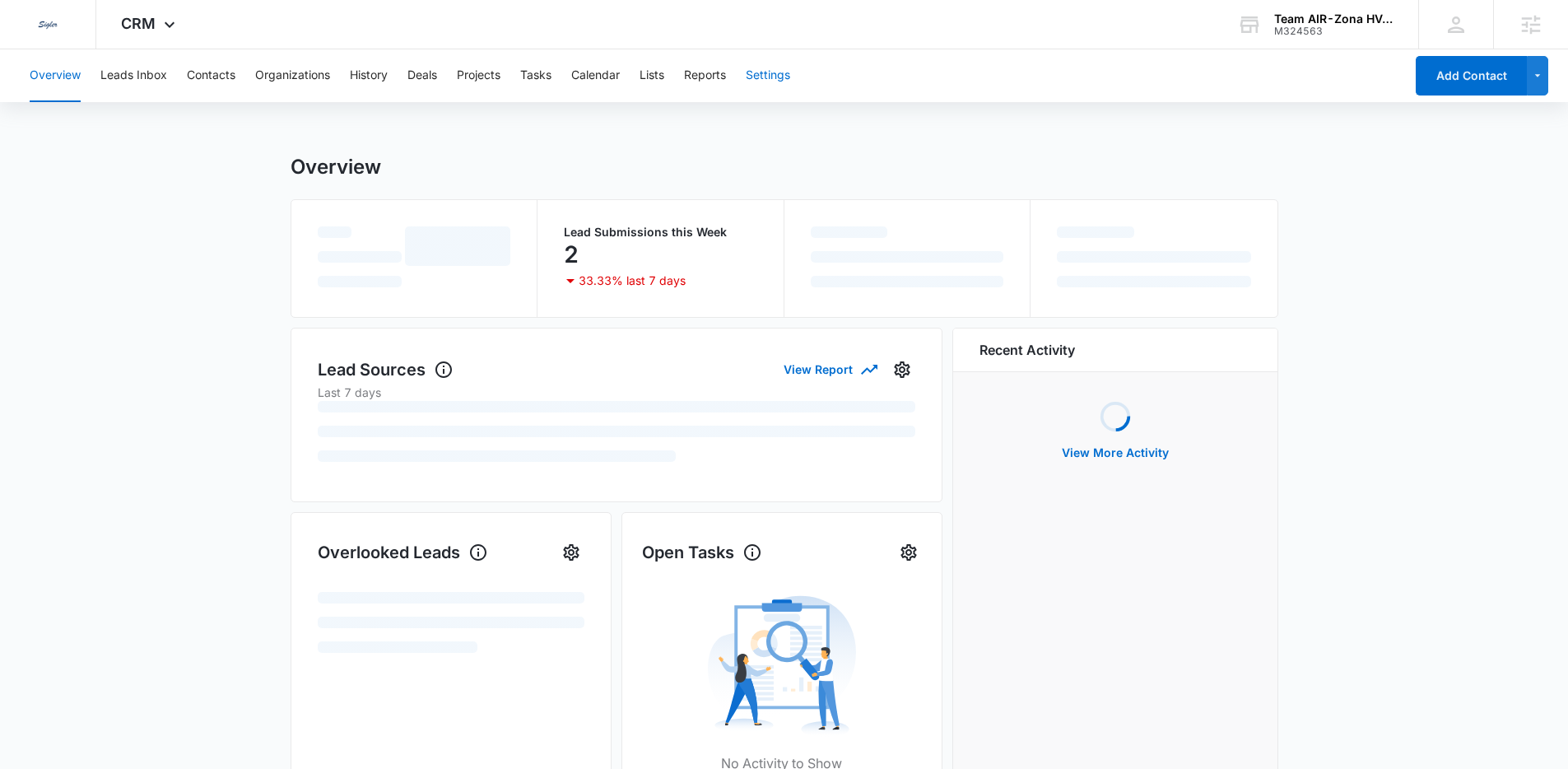
click at [778, 66] on button "Settings" at bounding box center [768, 75] width 44 height 53
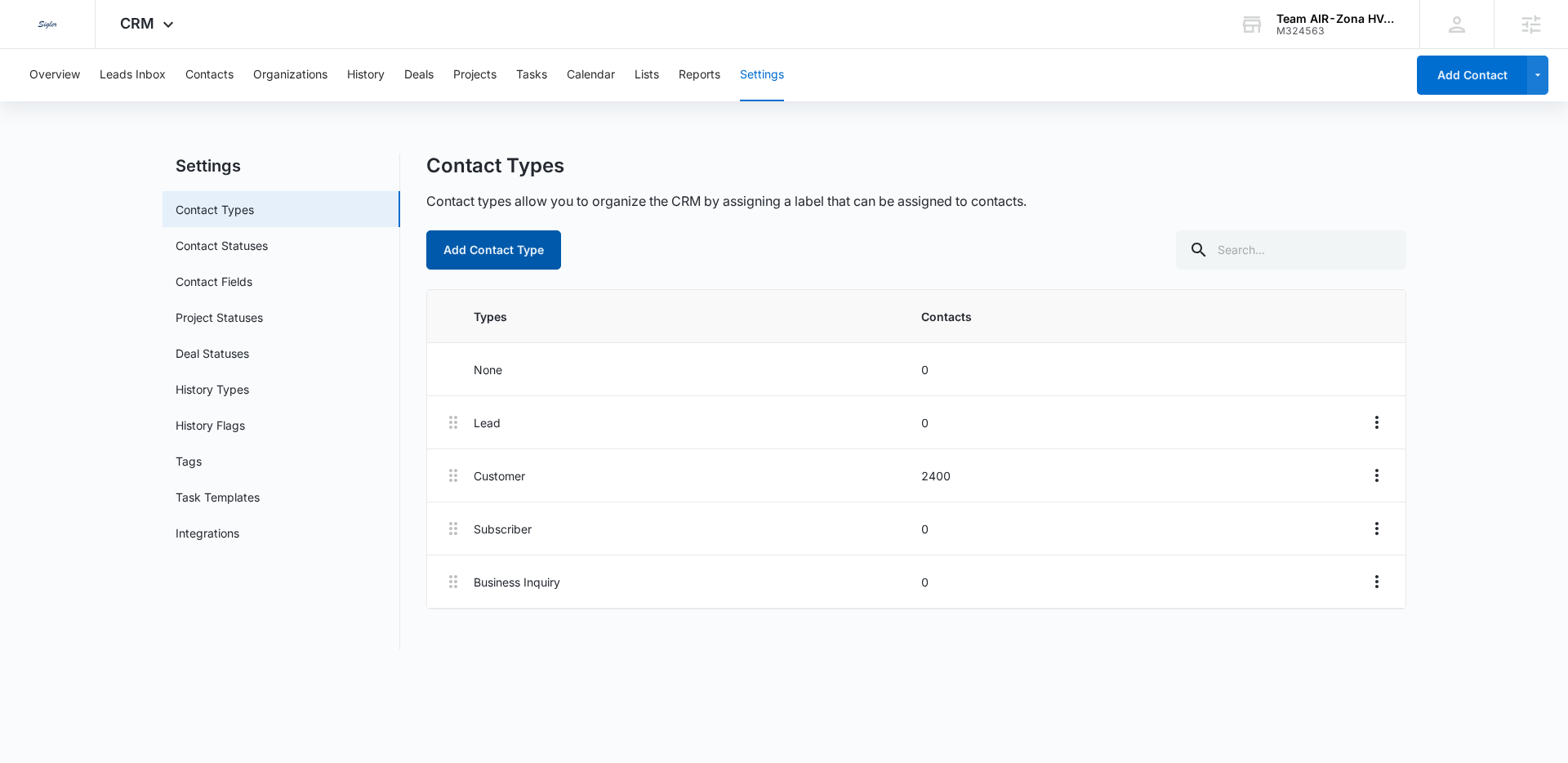
click at [542, 257] on button "Add Contact Type" at bounding box center [493, 250] width 135 height 40
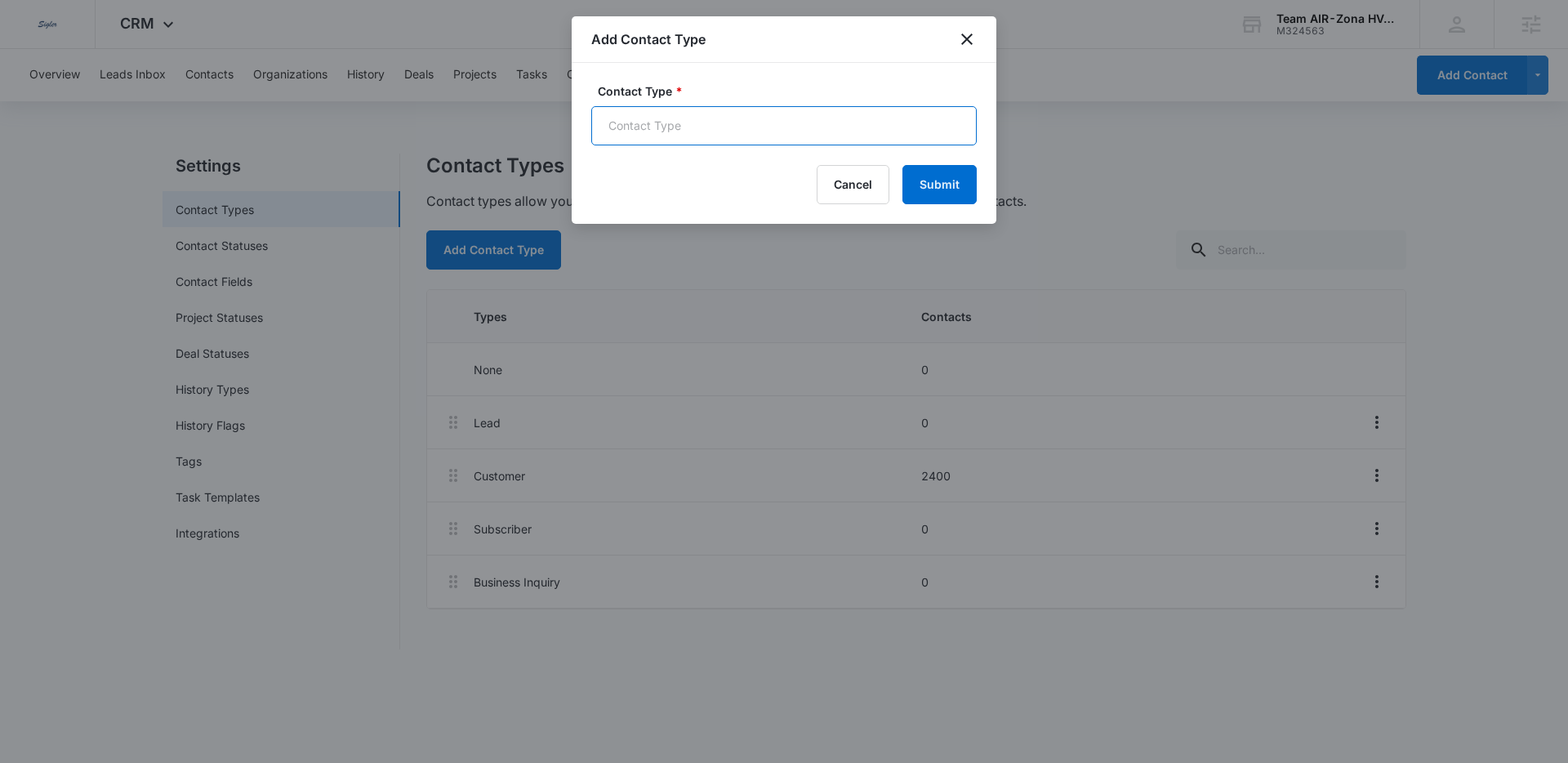
click at [640, 135] on input "Contact Type *" at bounding box center [784, 126] width 386 height 40
click at [635, 126] on input "LSA Notification" at bounding box center [784, 126] width 386 height 40
type input "LSA Lead Notification"
click at [947, 188] on button "Submit" at bounding box center [940, 185] width 74 height 40
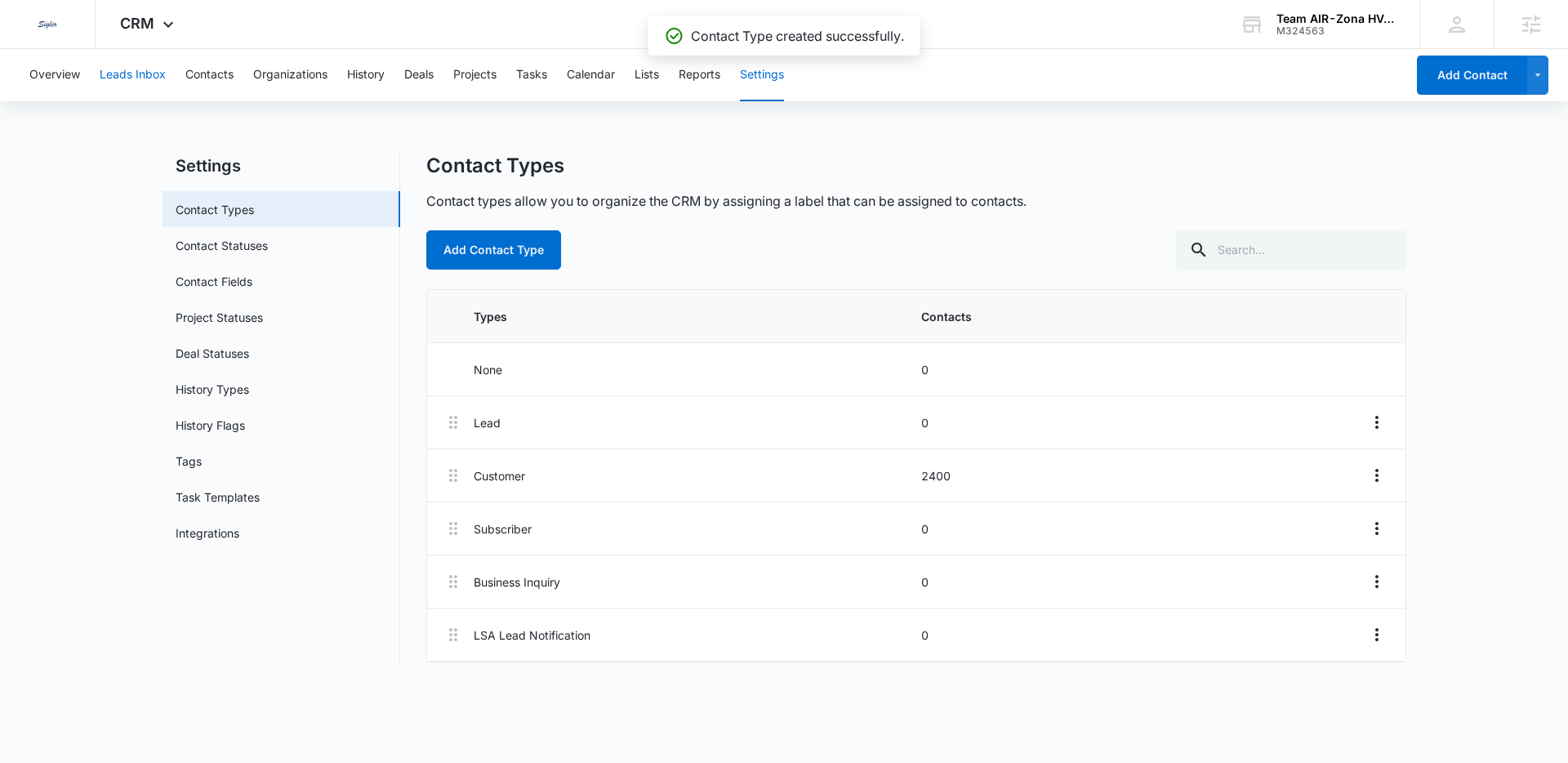
click at [138, 82] on button "Leads Inbox" at bounding box center [132, 75] width 66 height 52
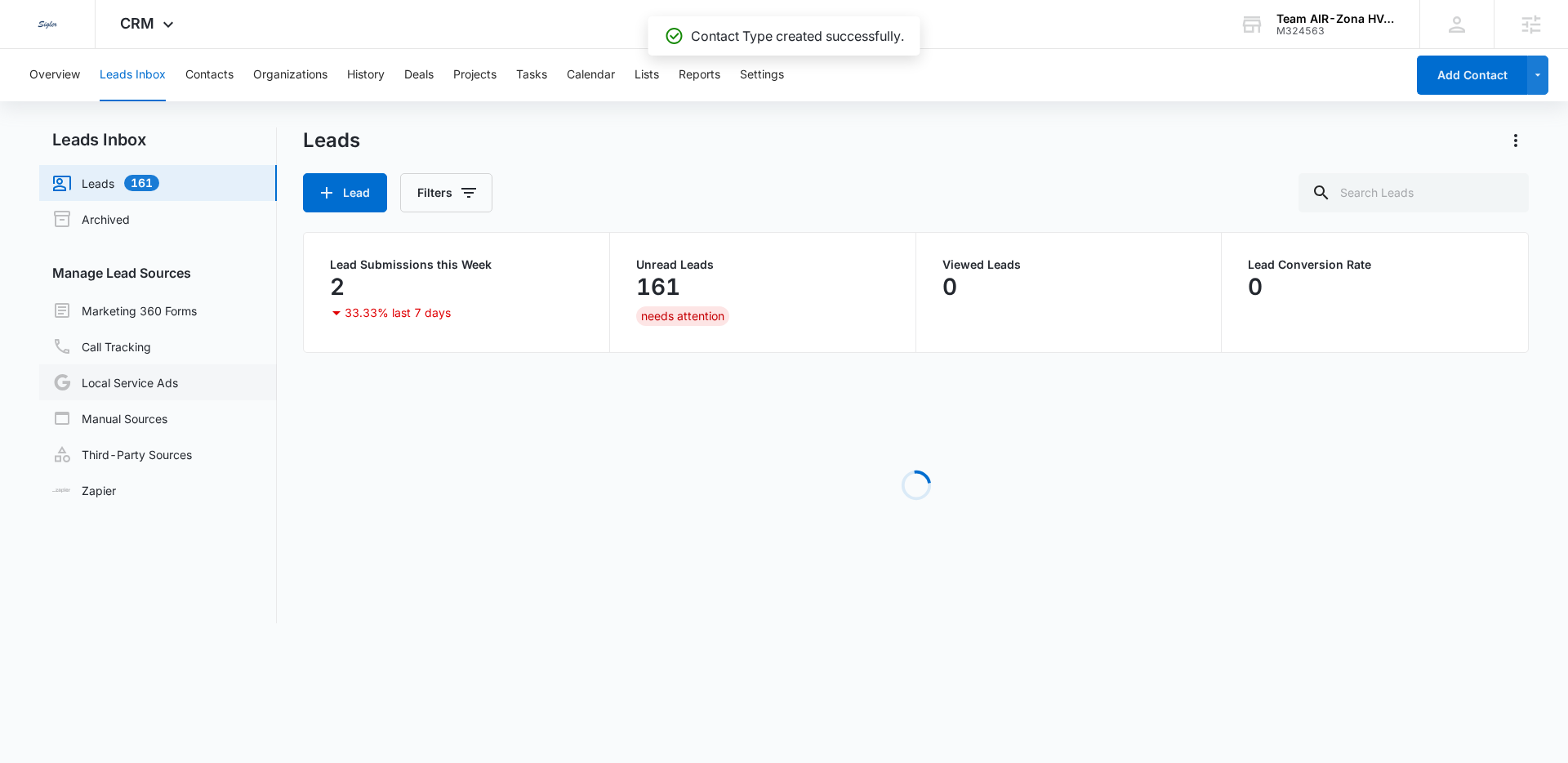
click at [148, 389] on link "Local Service Ads" at bounding box center [115, 382] width 126 height 20
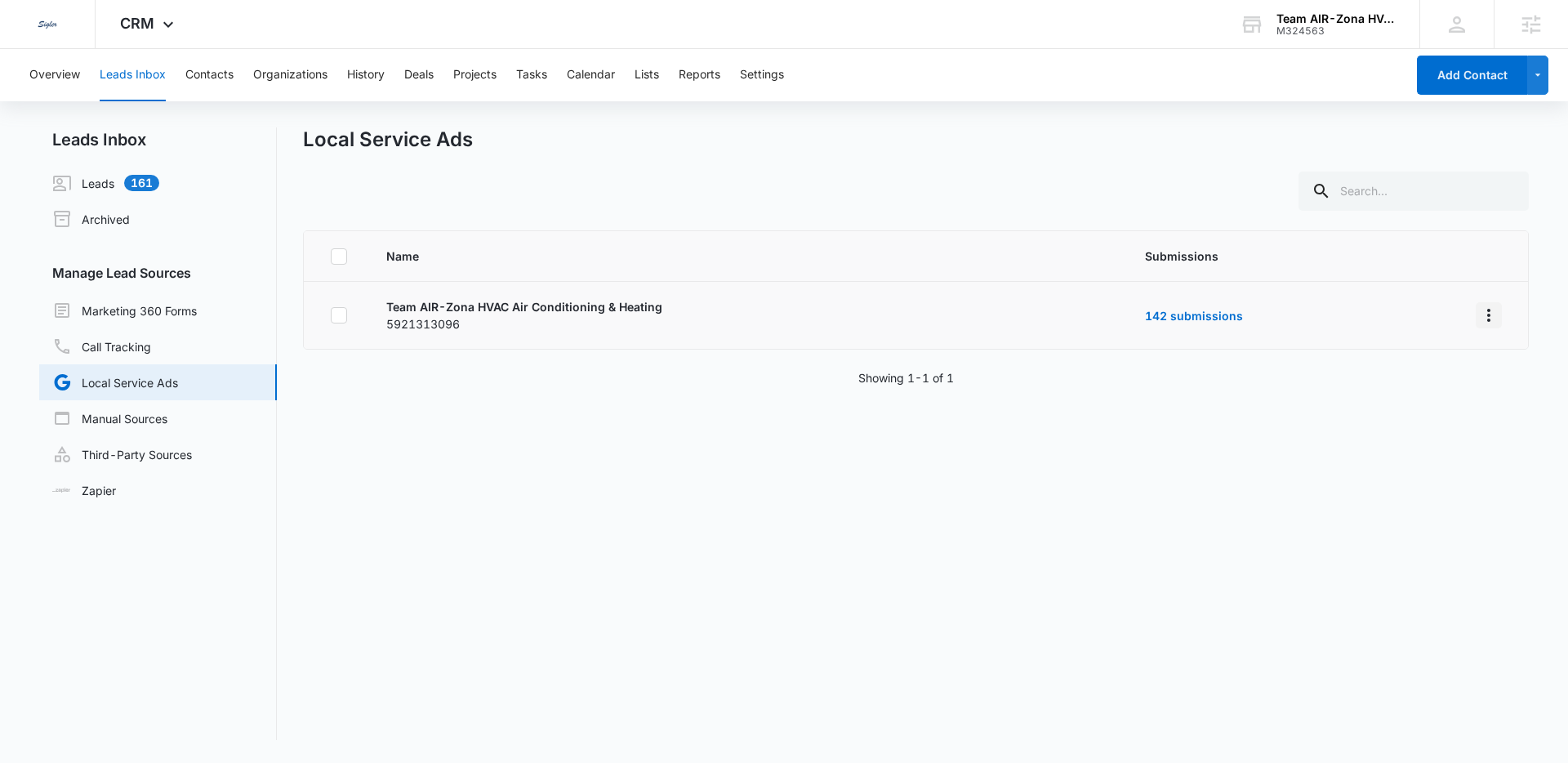
click at [1479, 310] on icon "Overflow Menu" at bounding box center [1489, 314] width 20 height 20
click at [1447, 380] on div "Submission Rules" at bounding box center [1403, 385] width 92 height 11
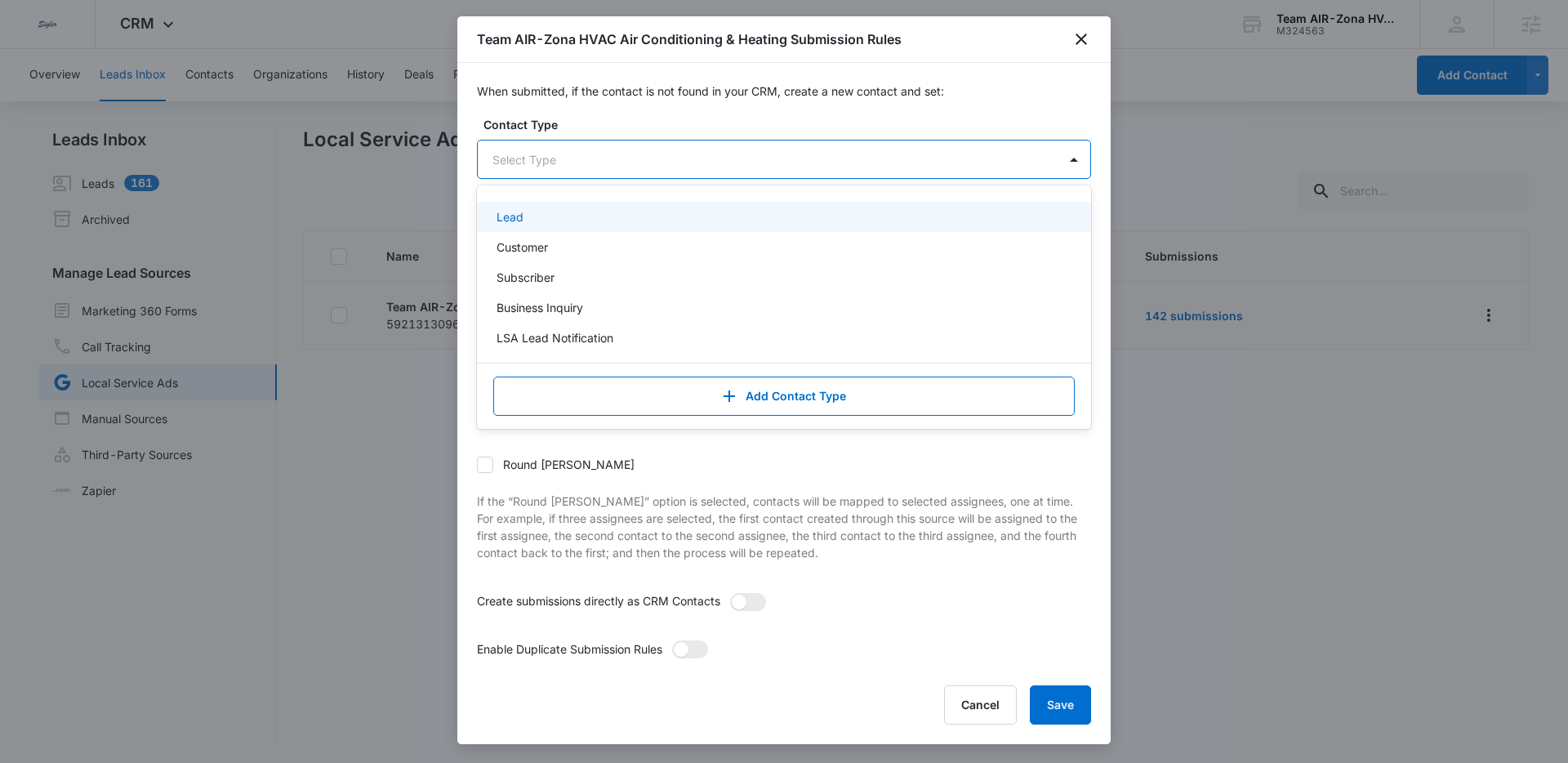
click at [634, 167] on div at bounding box center [764, 160] width 544 height 21
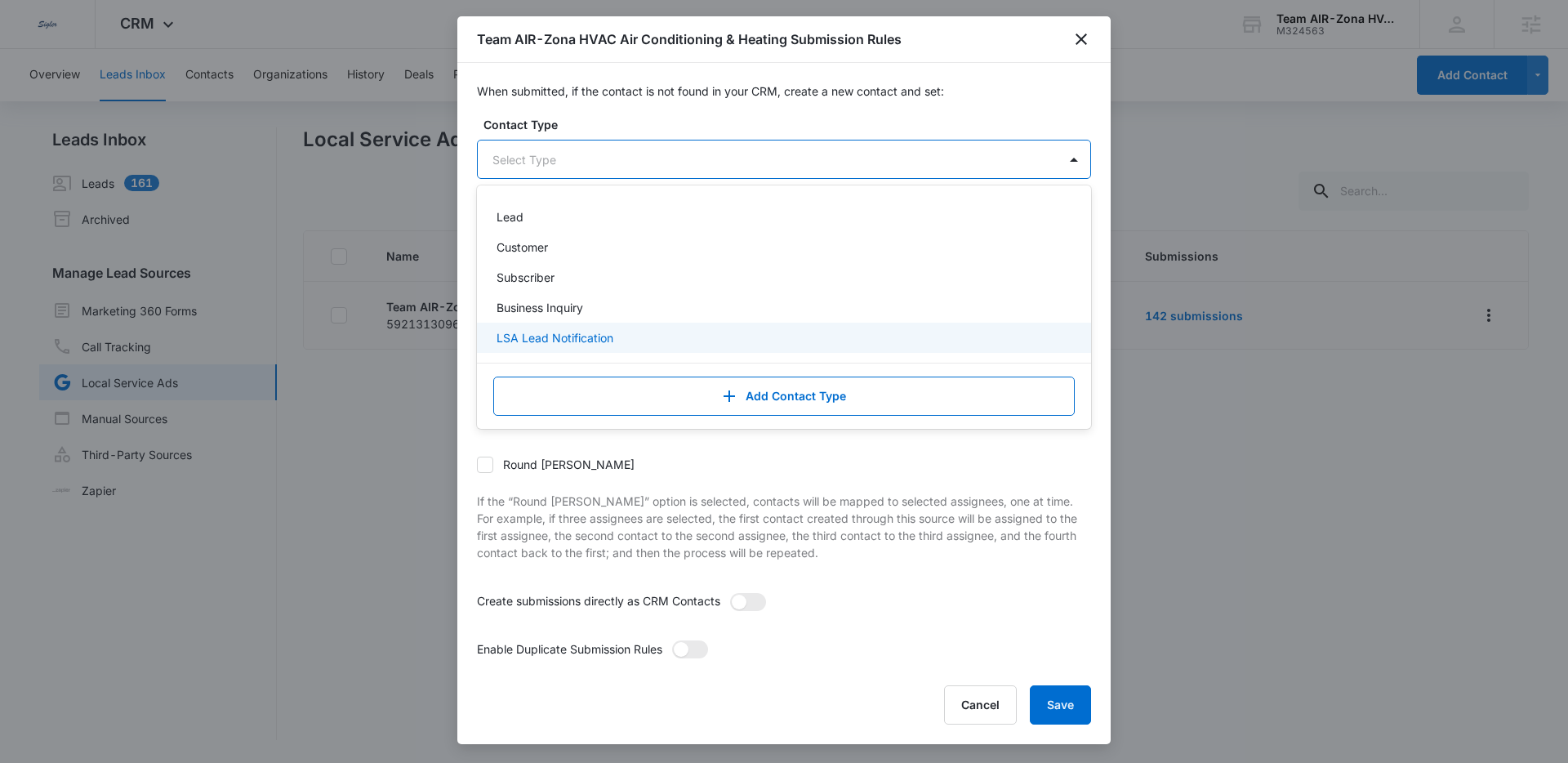
click at [592, 327] on div "LSA Lead Notification" at bounding box center [784, 337] width 615 height 30
click at [750, 113] on div "When submitted, if the contact is not found in your CRM, create a new contact a…" at bounding box center [784, 365] width 653 height 606
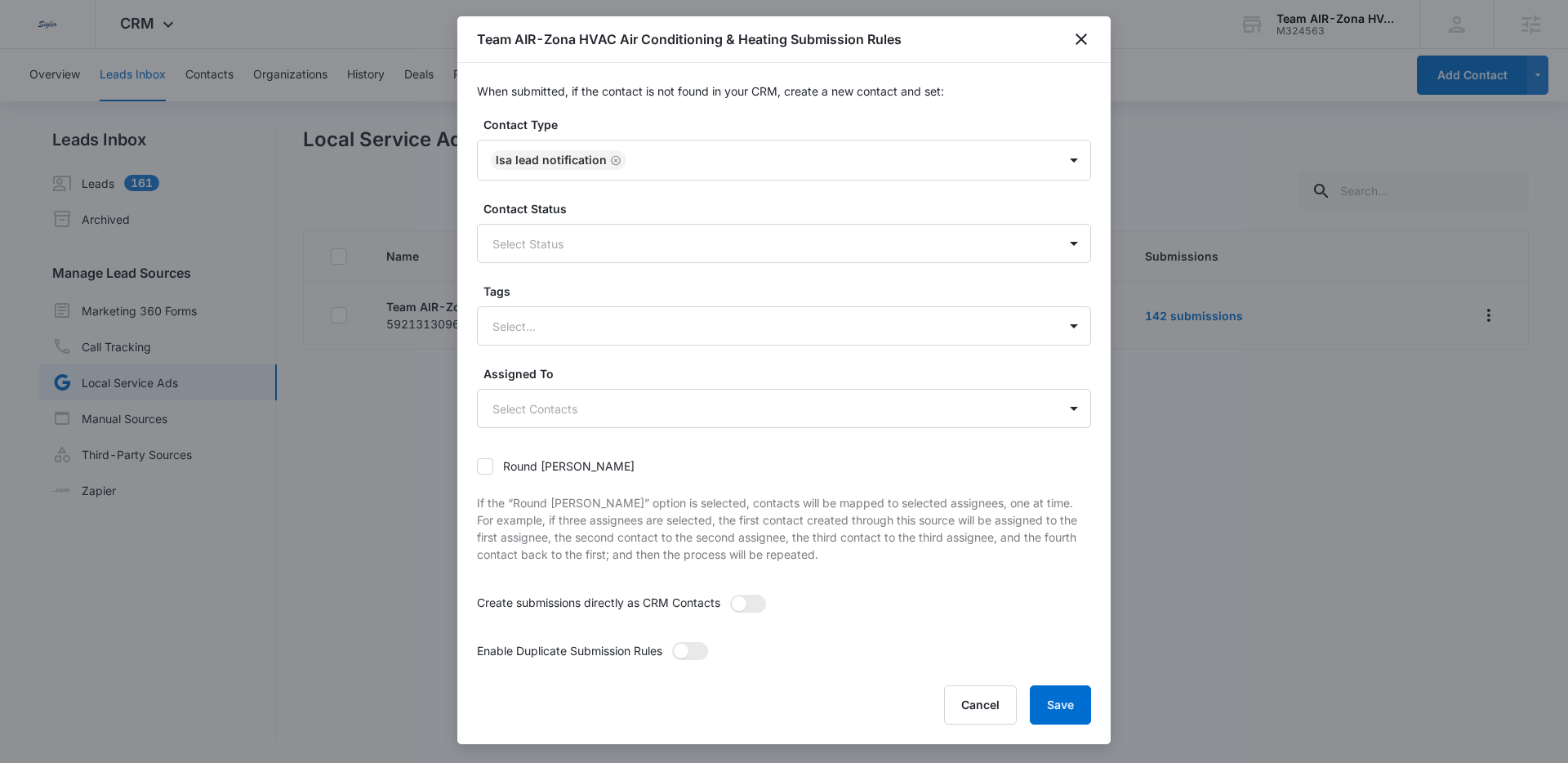
scroll to position [21, 0]
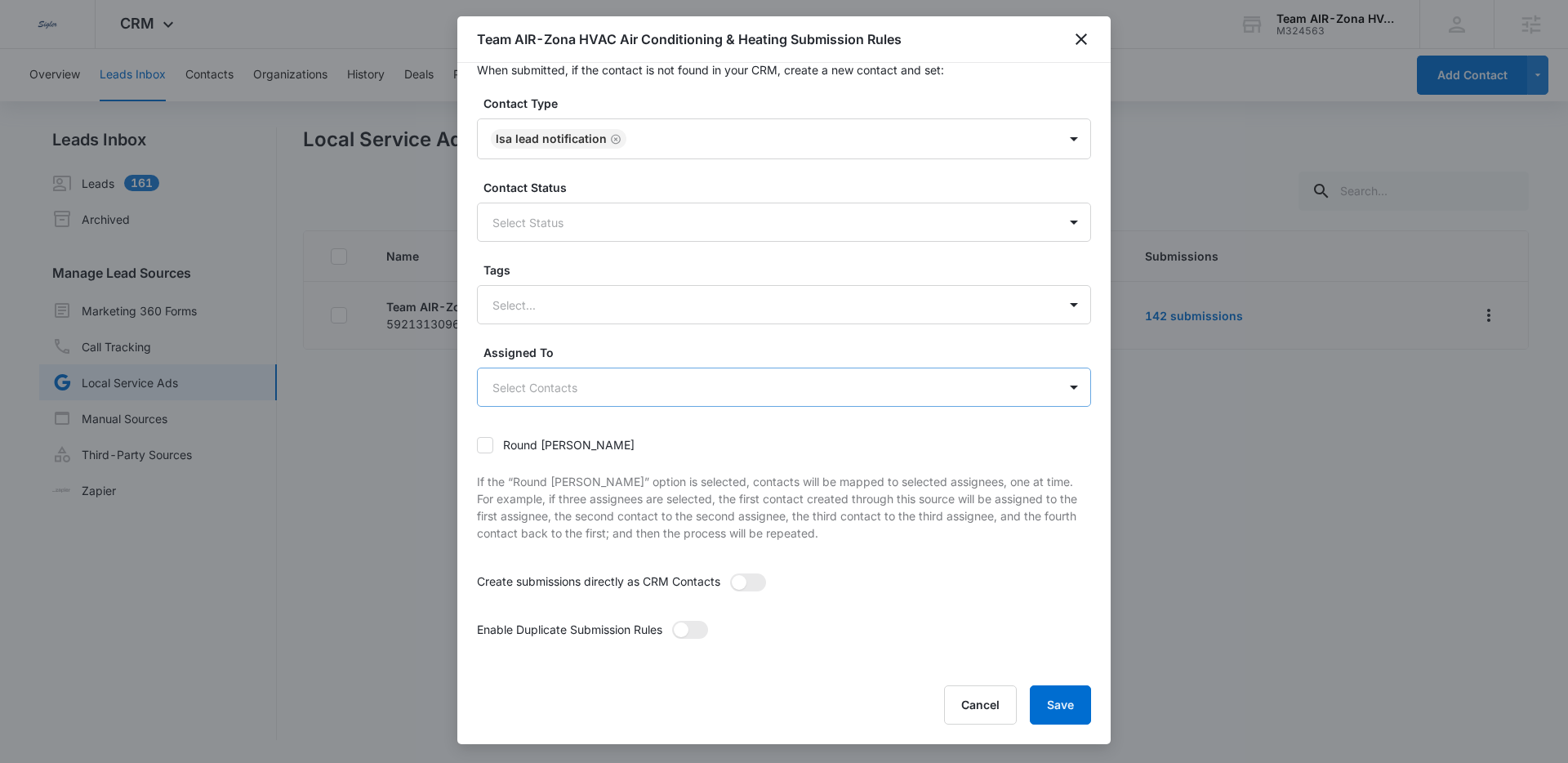
click at [594, 374] on body "Dedicated to Helping You Make Your Customers Comfortable Indoors. We are a mark…" at bounding box center [784, 382] width 1568 height 763
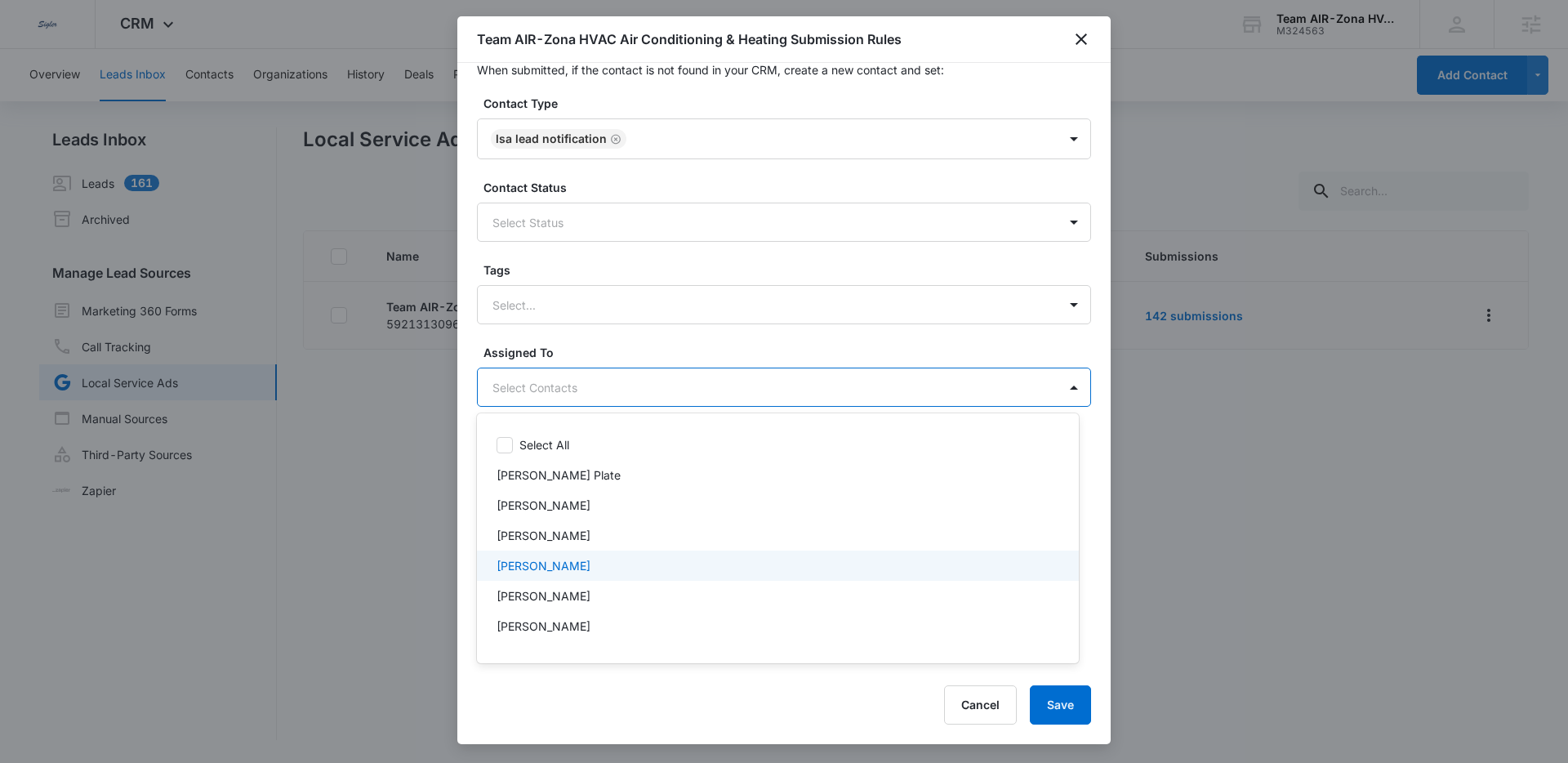
click at [567, 569] on p "Robert Admin" at bounding box center [543, 565] width 94 height 17
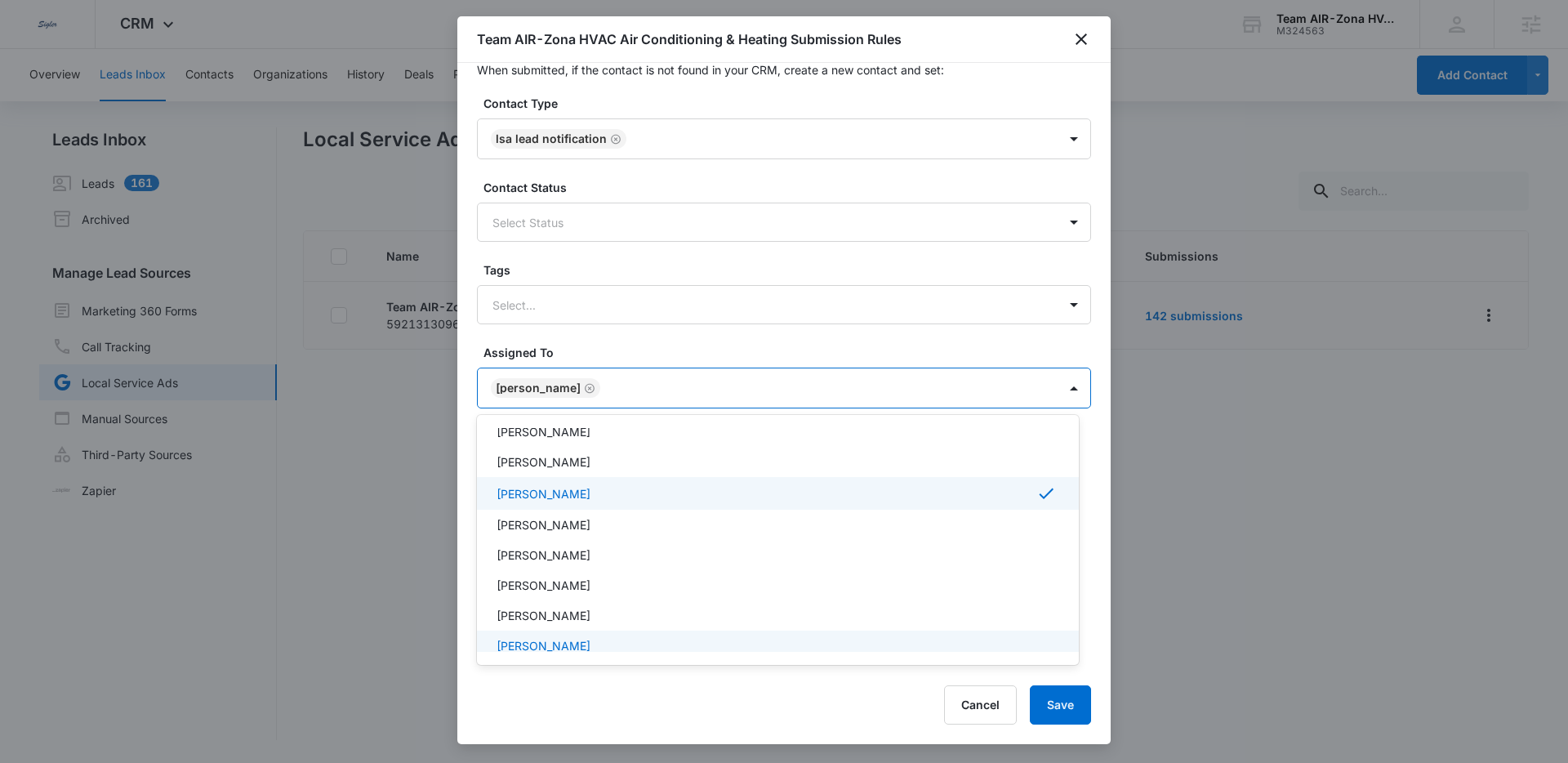
scroll to position [78, 0]
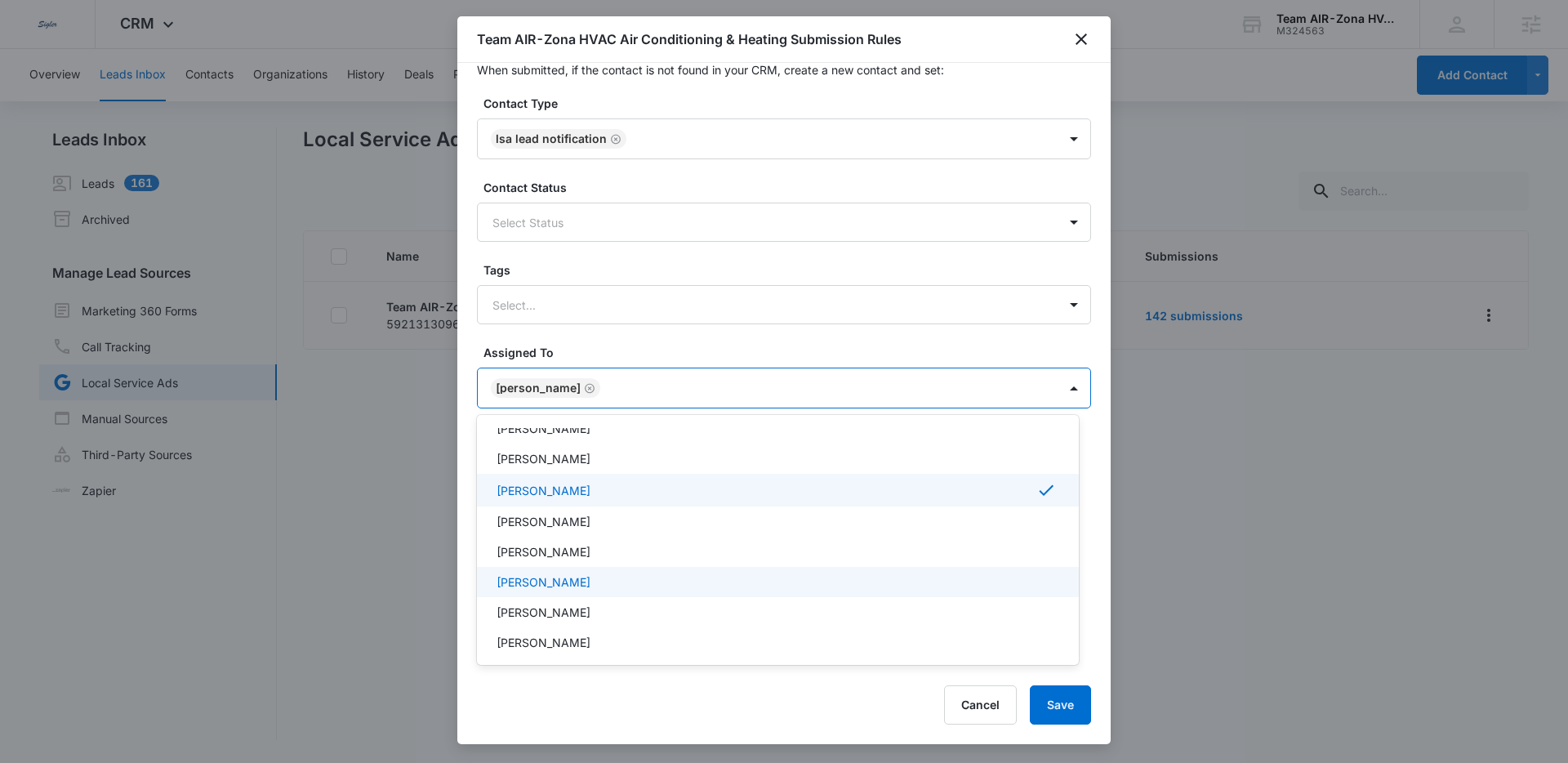
click at [569, 577] on p "Dustin Mitchell" at bounding box center [543, 582] width 94 height 17
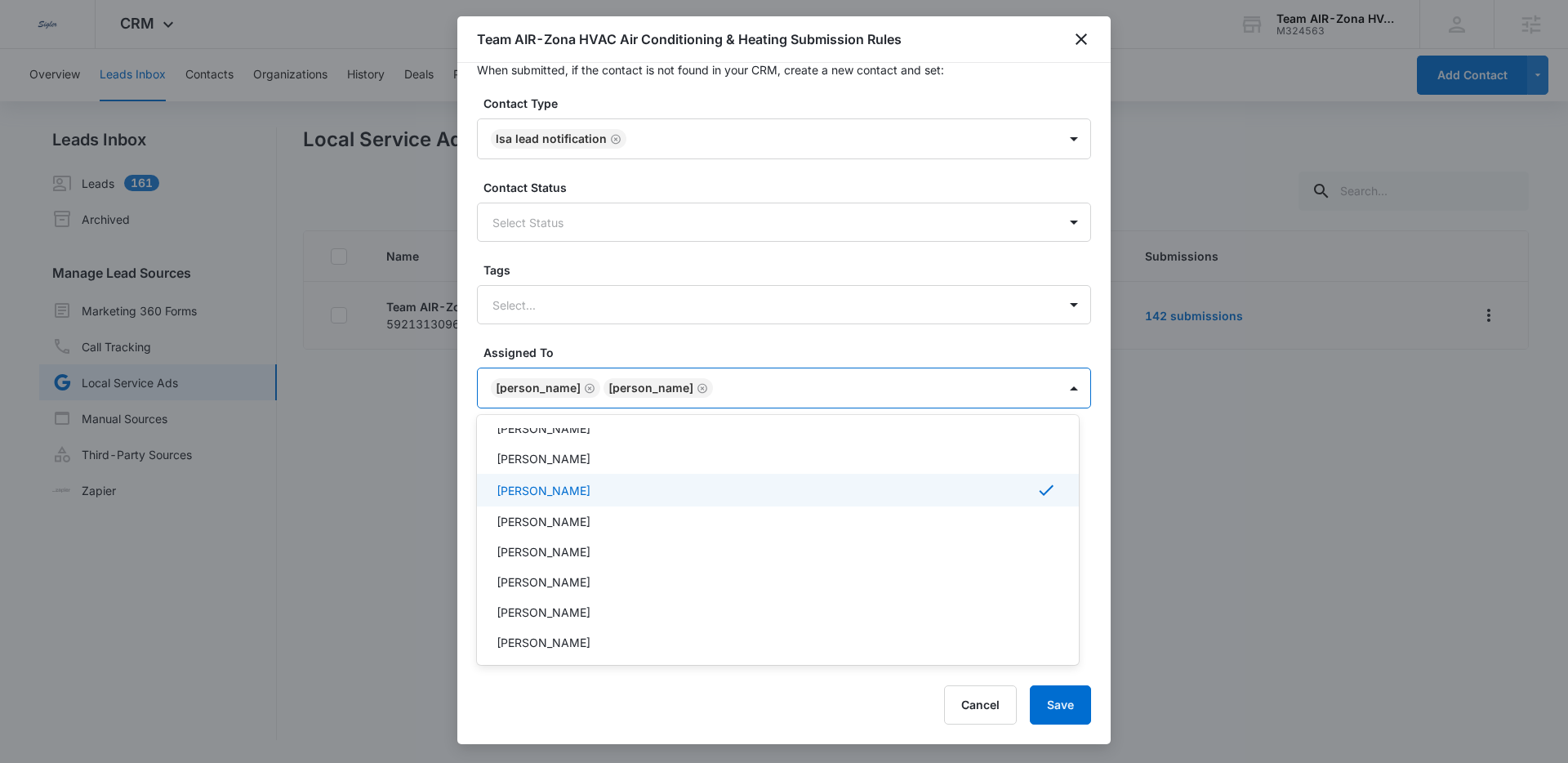
scroll to position [0, 0]
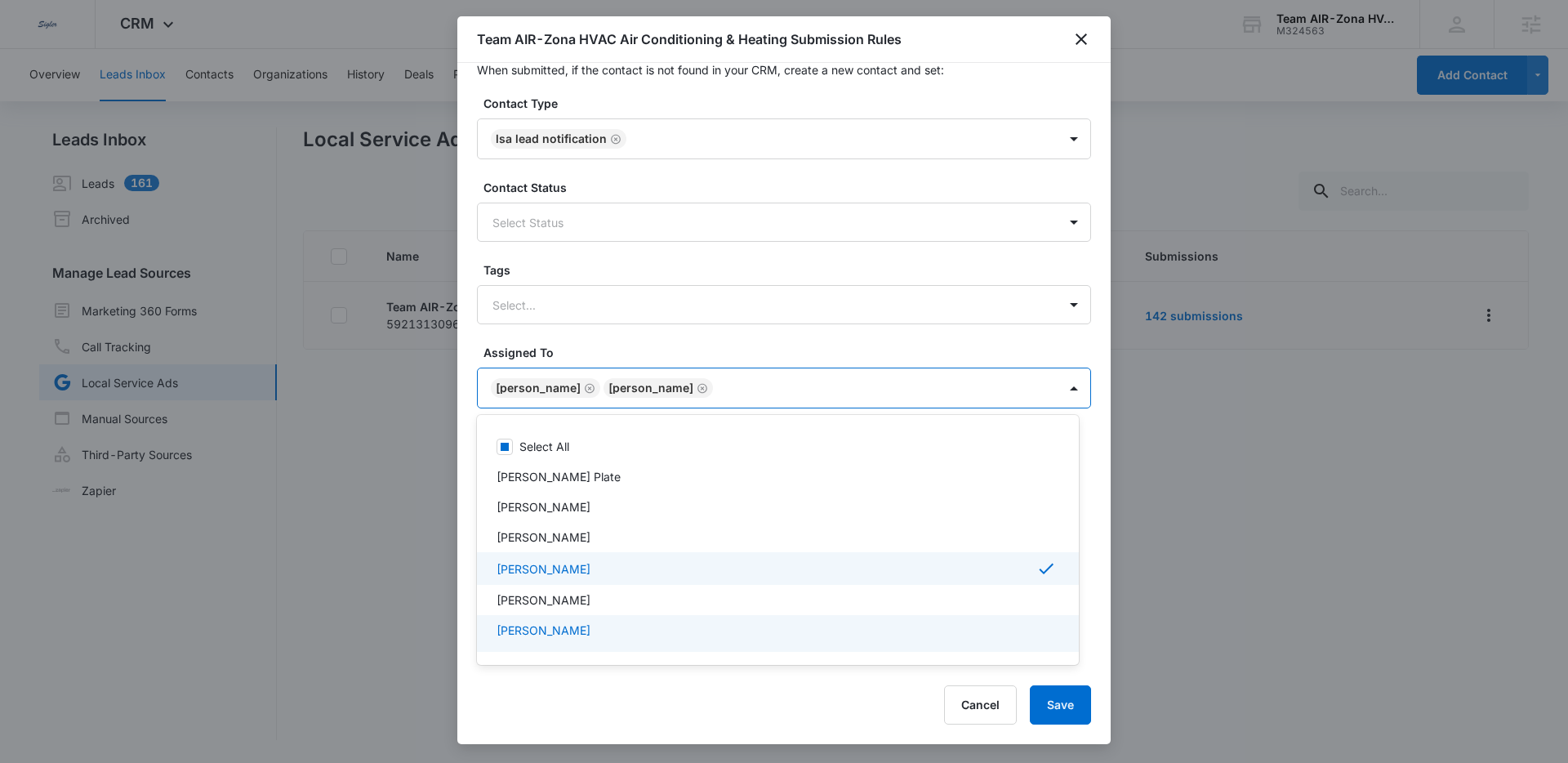
click at [1060, 699] on div at bounding box center [784, 382] width 1568 height 763
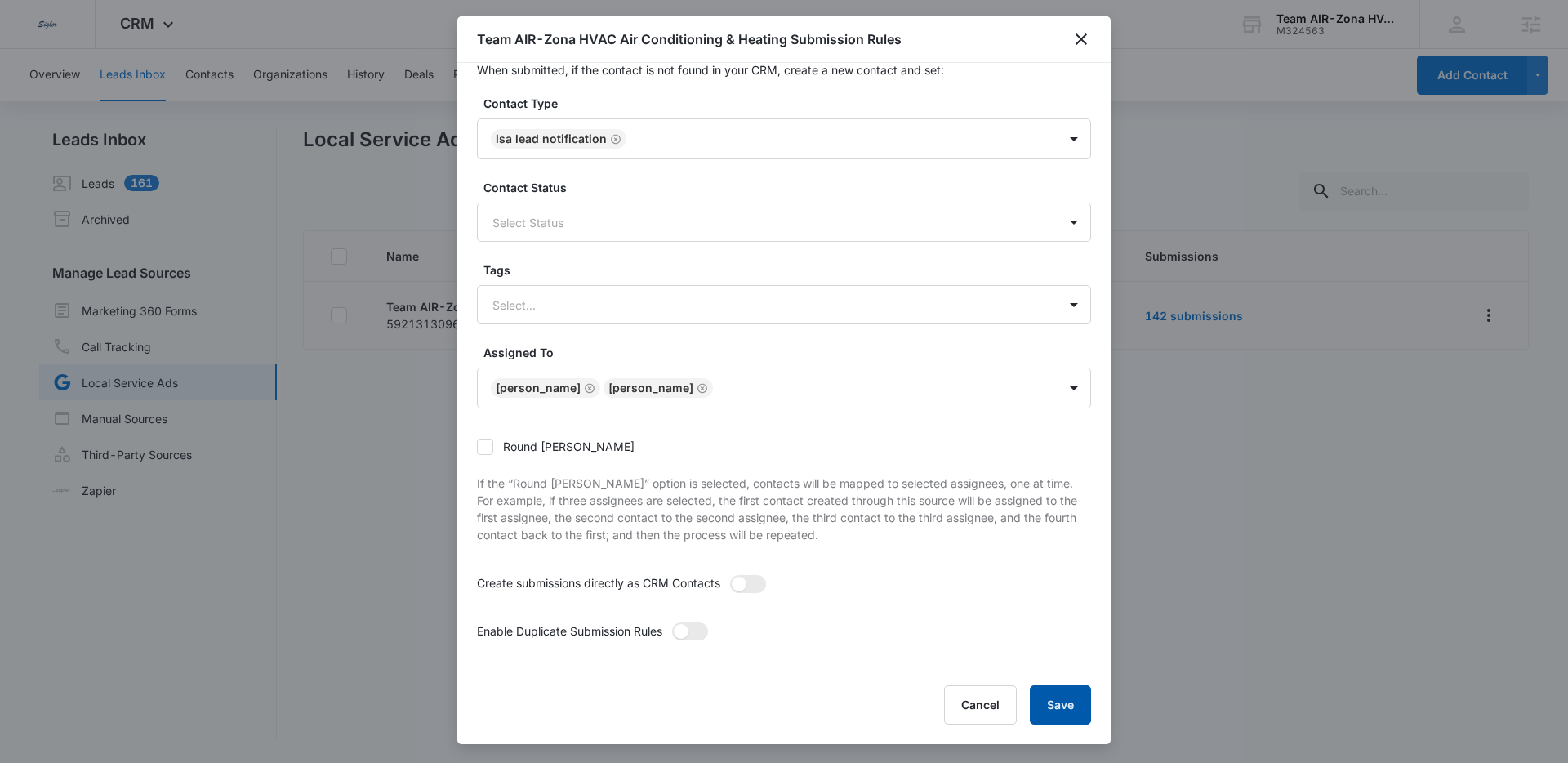
click at [1071, 696] on button "Save" at bounding box center [1060, 705] width 61 height 40
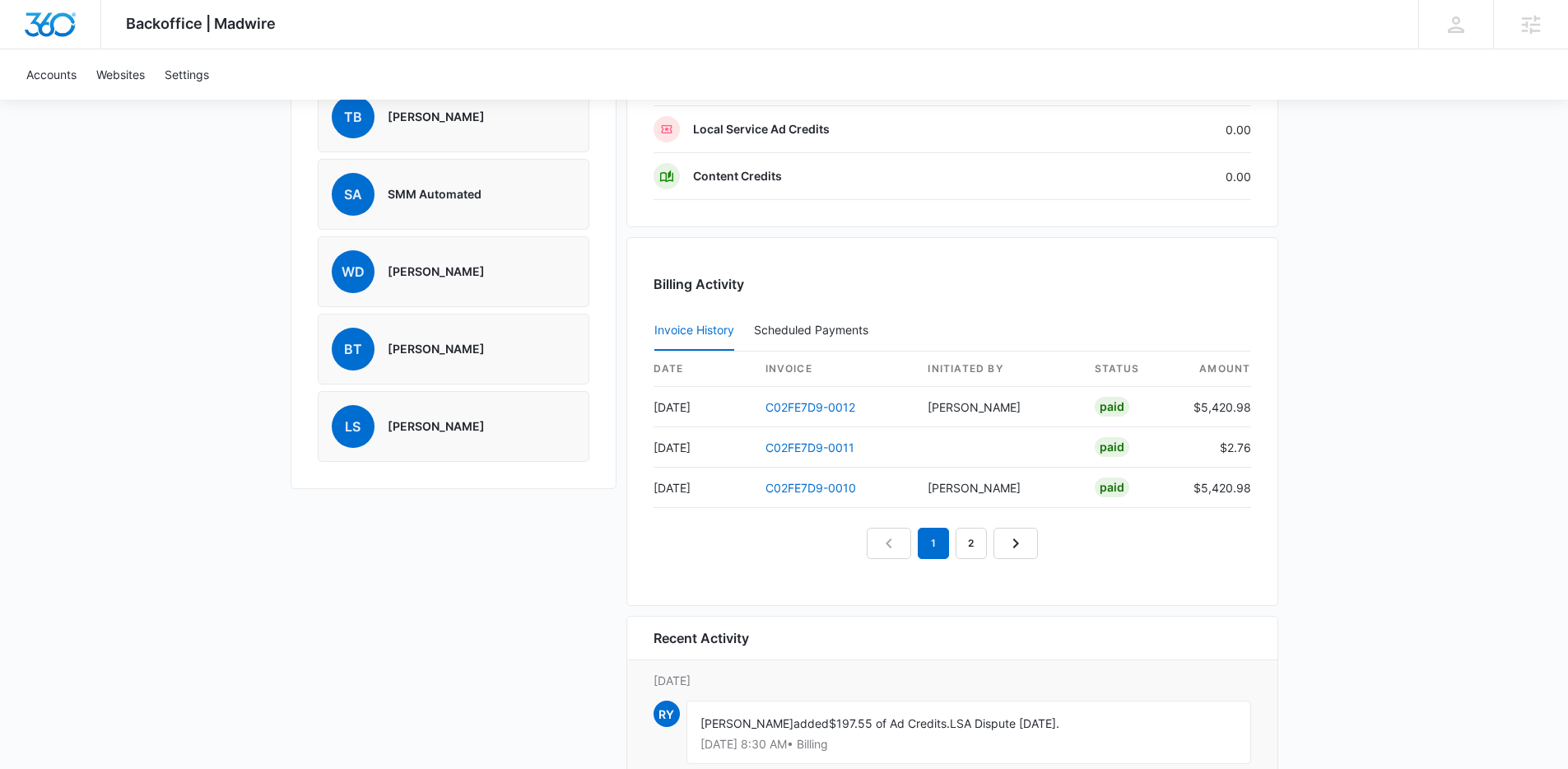
scroll to position [1496, 0]
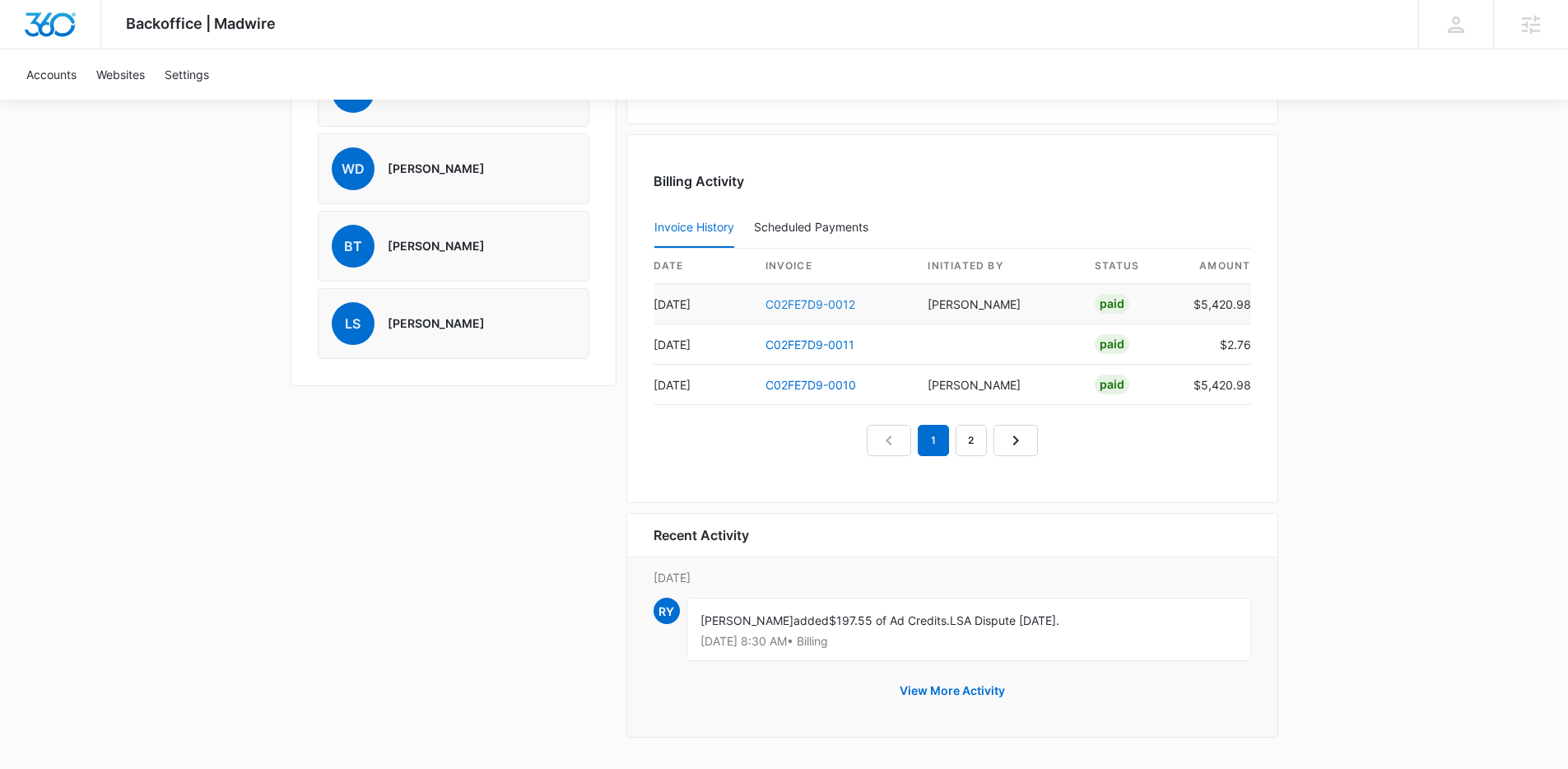
click at [812, 306] on link "C02FE7D9-0012" at bounding box center [811, 304] width 90 height 14
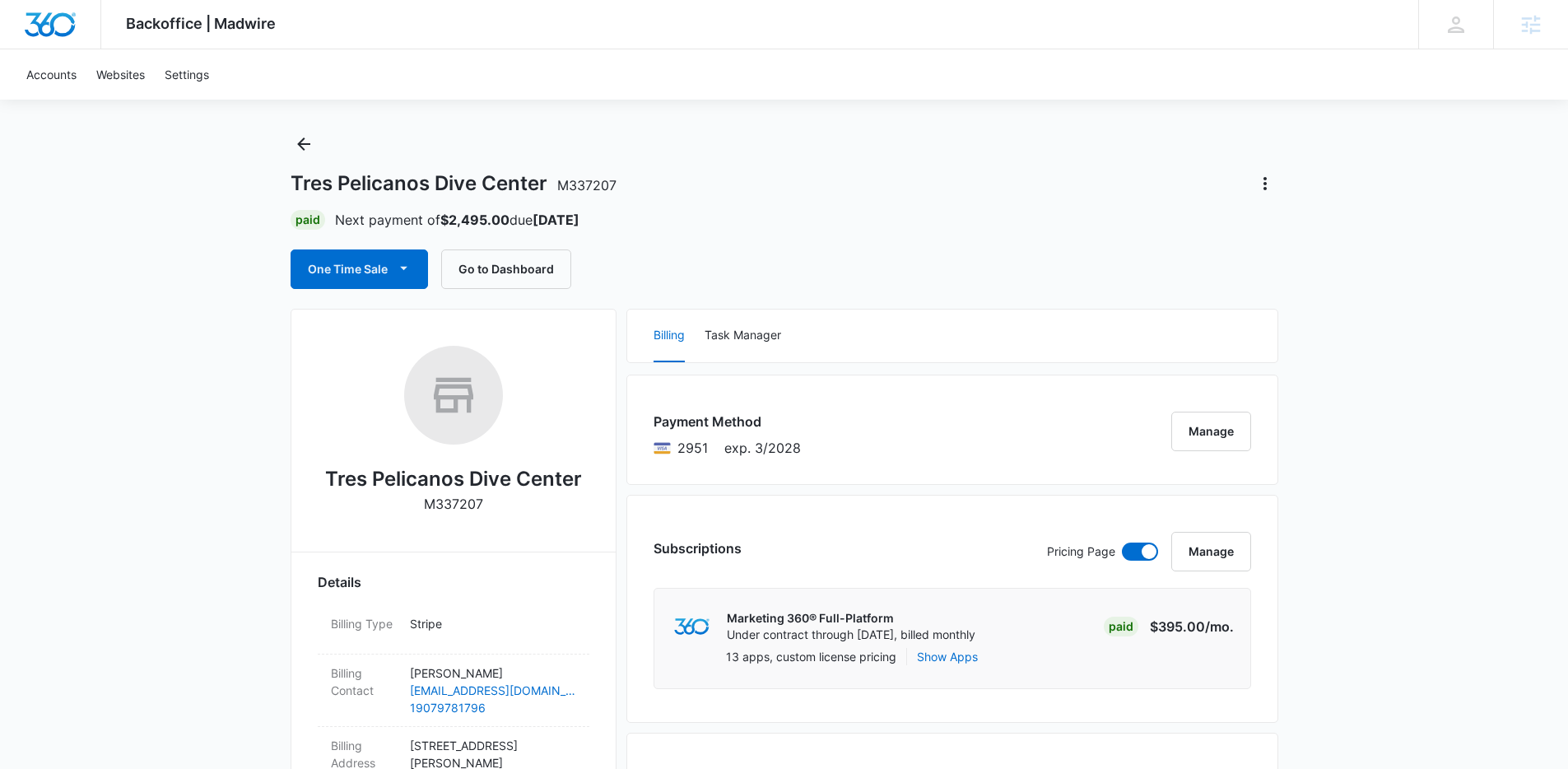
scroll to position [19, 0]
click at [1189, 435] on button "Manage" at bounding box center [1211, 434] width 80 height 40
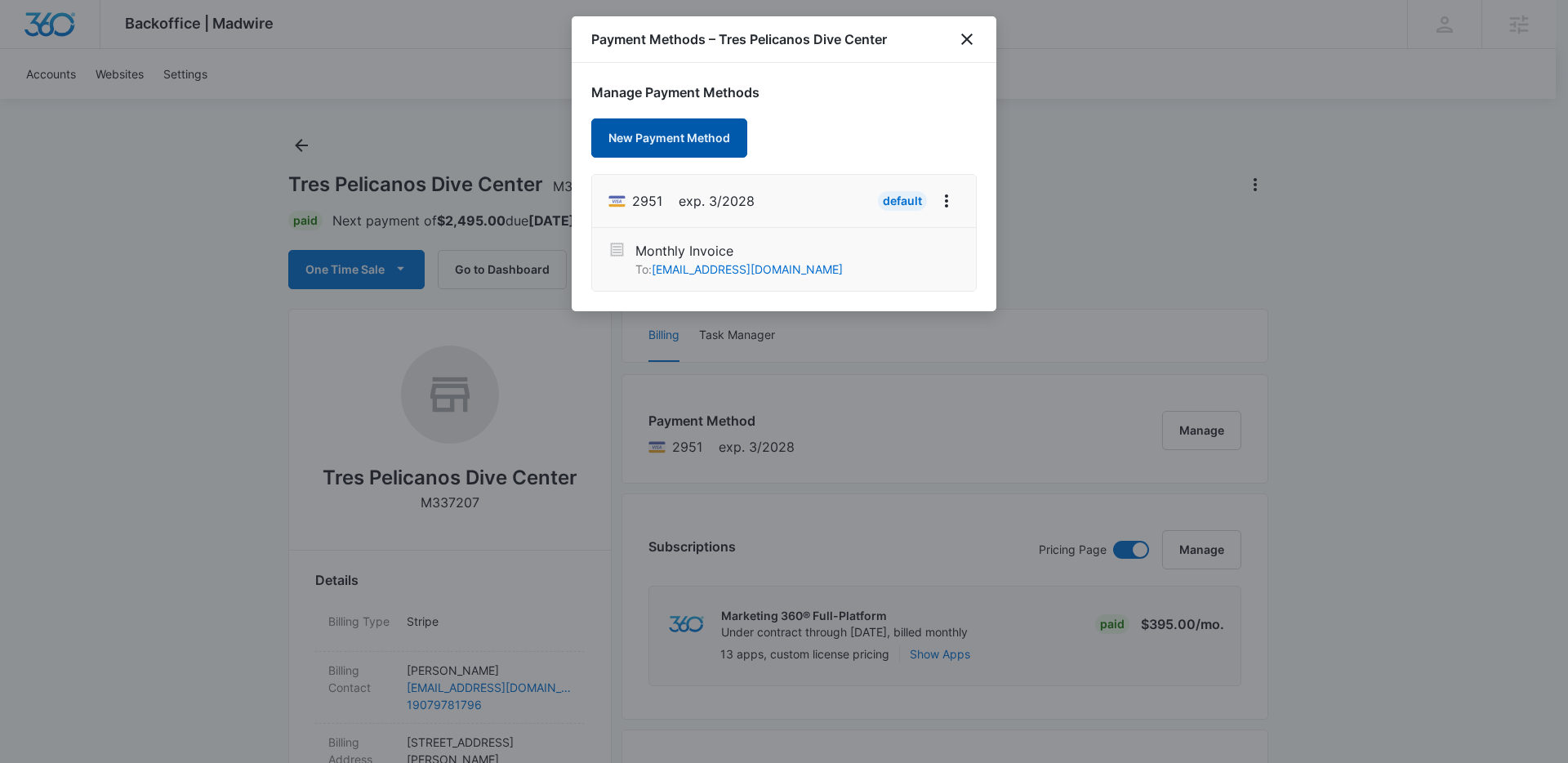
click at [659, 142] on button "New Payment Method" at bounding box center [669, 138] width 156 height 40
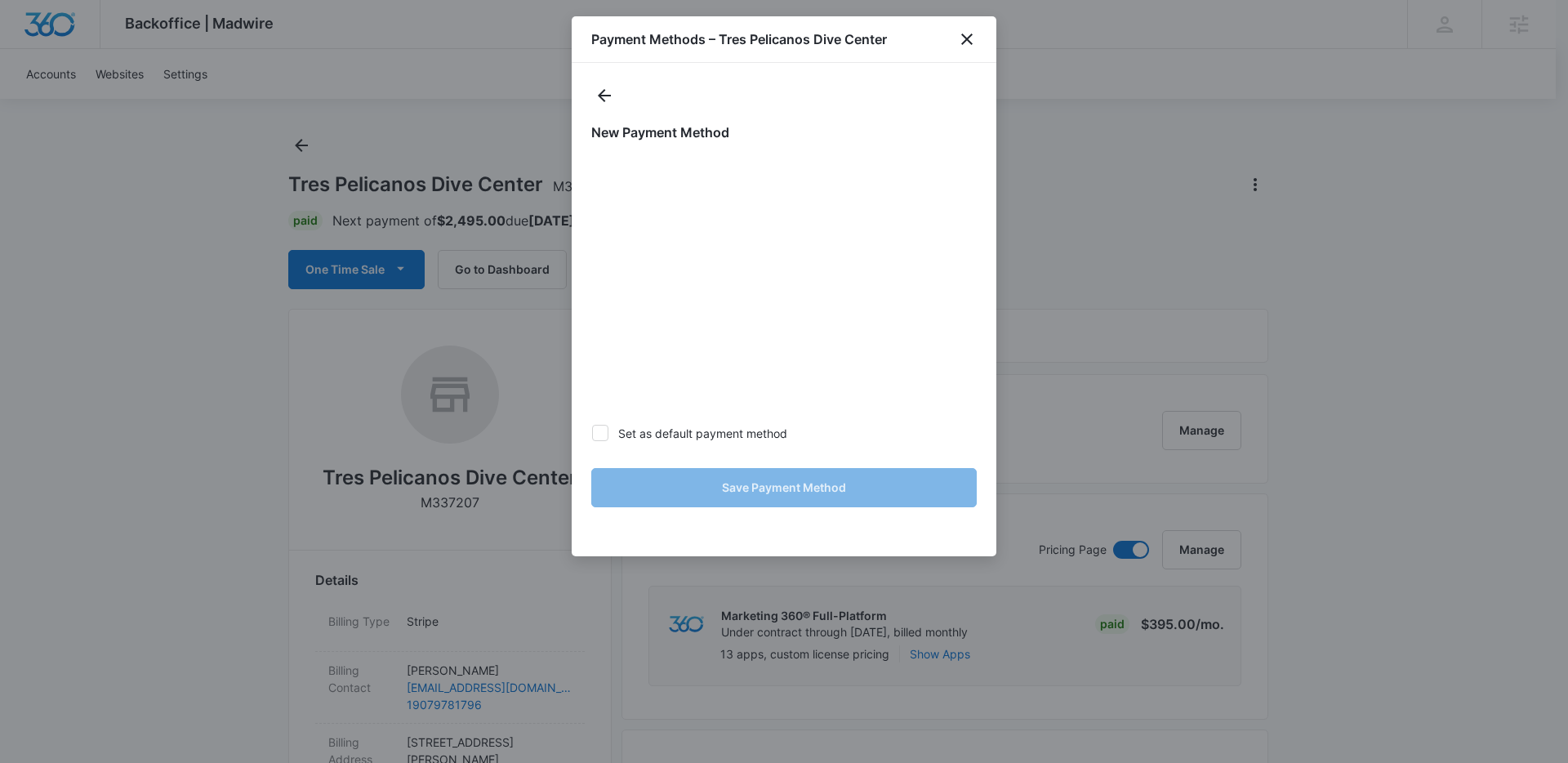
click at [701, 431] on label "Set as default payment method" at bounding box center [784, 433] width 386 height 17
click at [592, 433] on input "Set as default payment method" at bounding box center [591, 433] width 1 height 1
click at [714, 432] on label "Set as default payment method" at bounding box center [784, 433] width 386 height 17
click at [592, 433] on input "Set as default payment method" at bounding box center [591, 433] width 1 height 1
checkbox input "false"
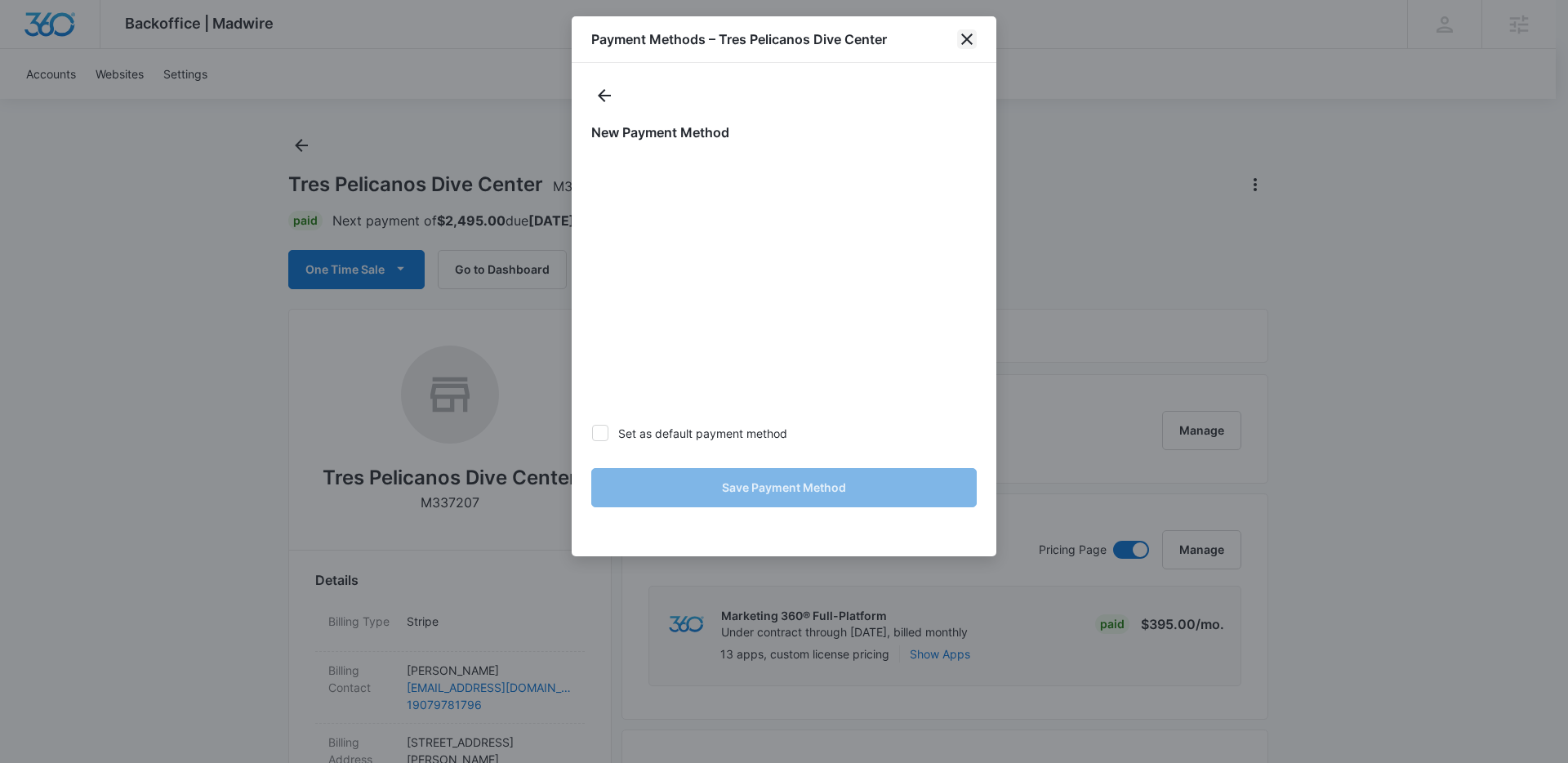
click at [974, 31] on icon "close" at bounding box center [967, 39] width 20 height 20
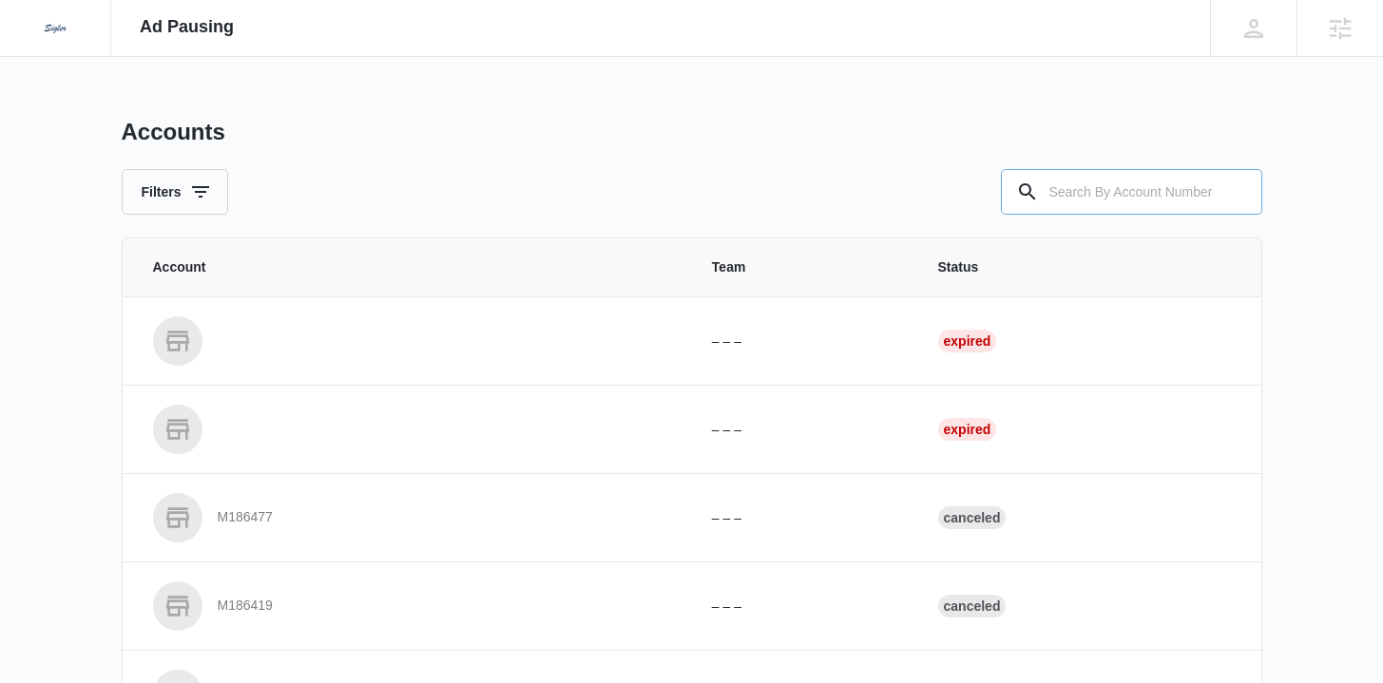
click at [1115, 182] on input "text" at bounding box center [1131, 192] width 261 height 46
type input "m329722"
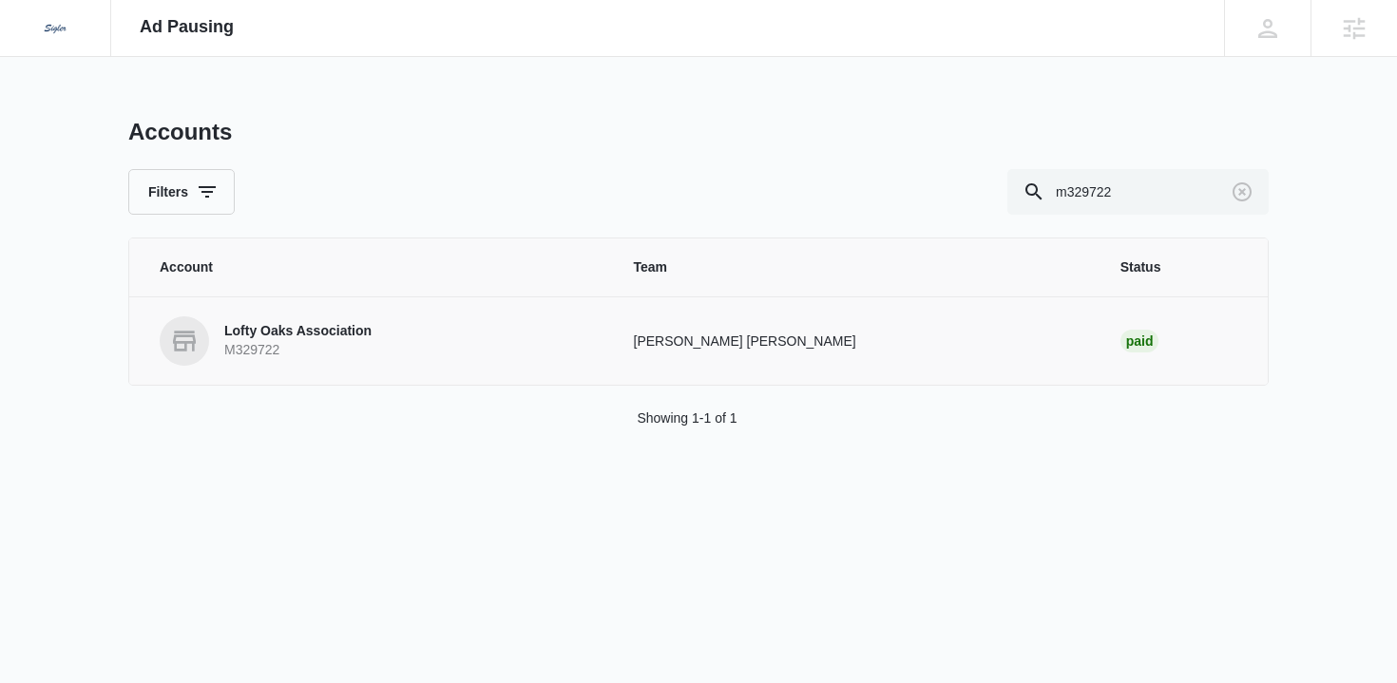
click at [258, 324] on p "Lofty Oaks Association" at bounding box center [297, 331] width 147 height 19
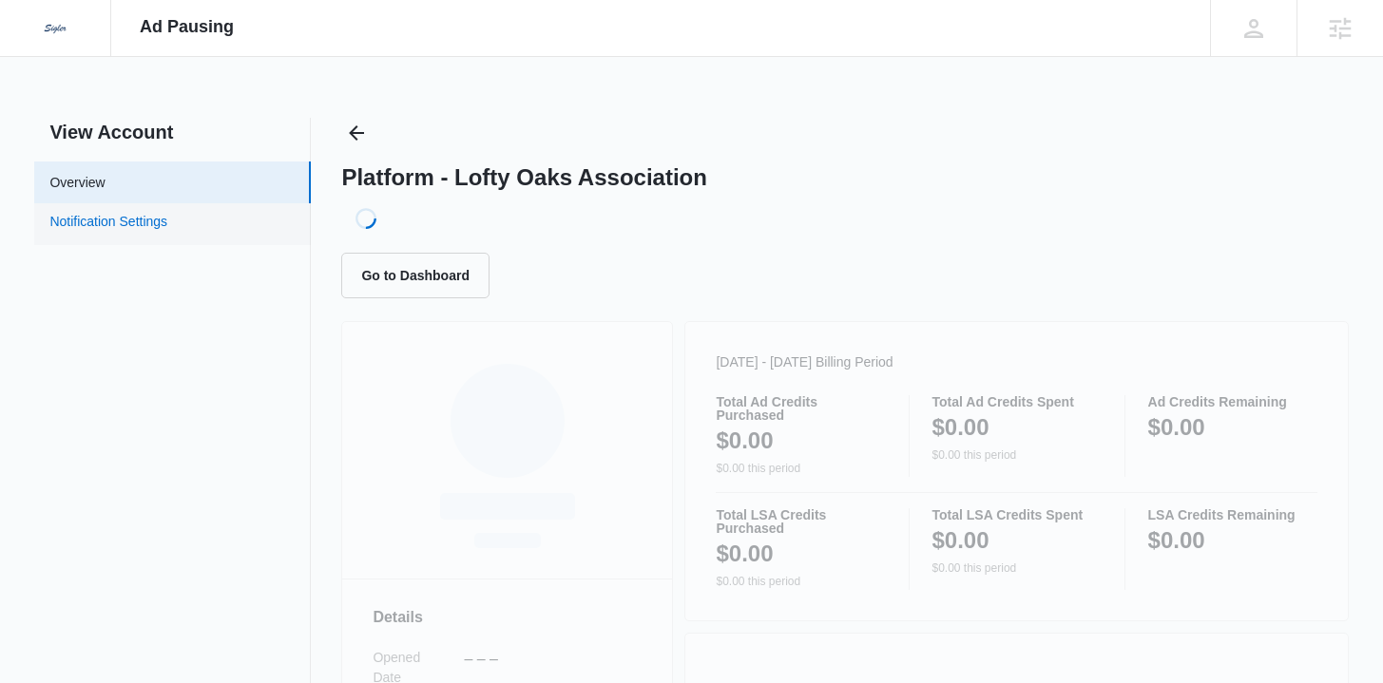
click at [167, 212] on link "Notification Settings" at bounding box center [108, 224] width 118 height 25
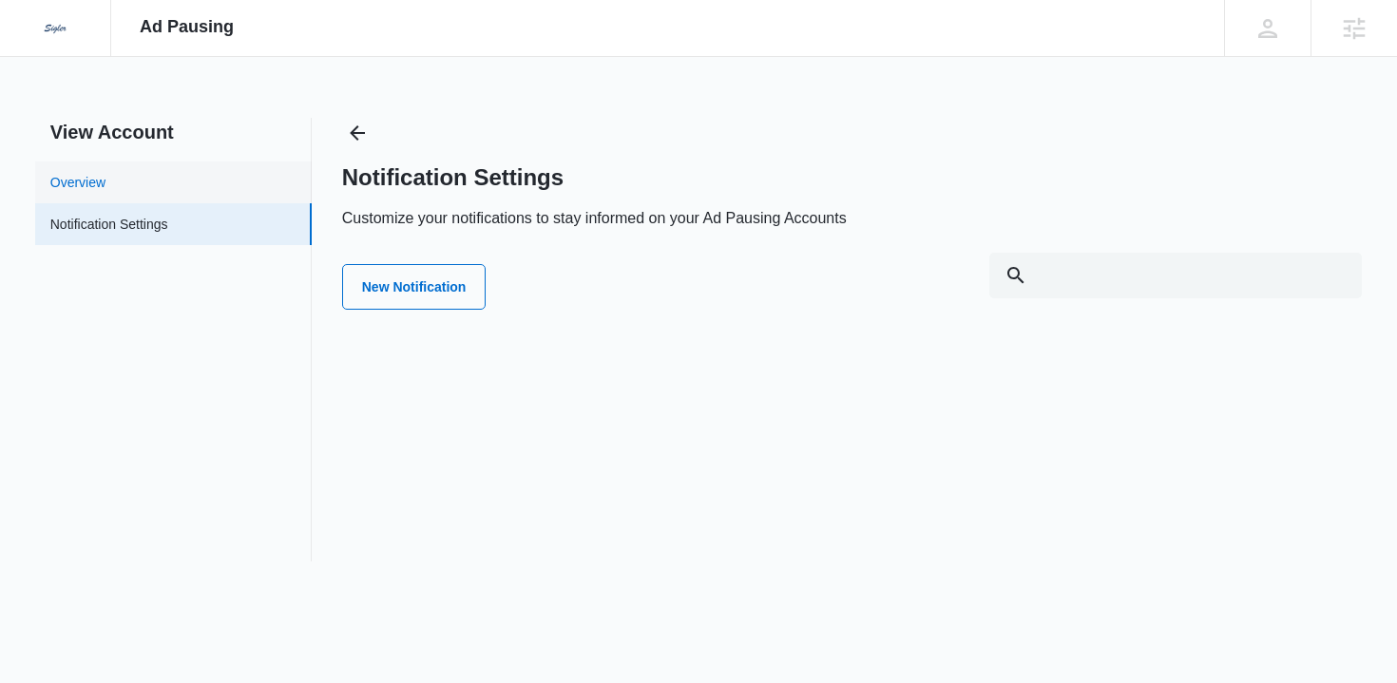
click at [105, 191] on link "Overview" at bounding box center [77, 183] width 55 height 20
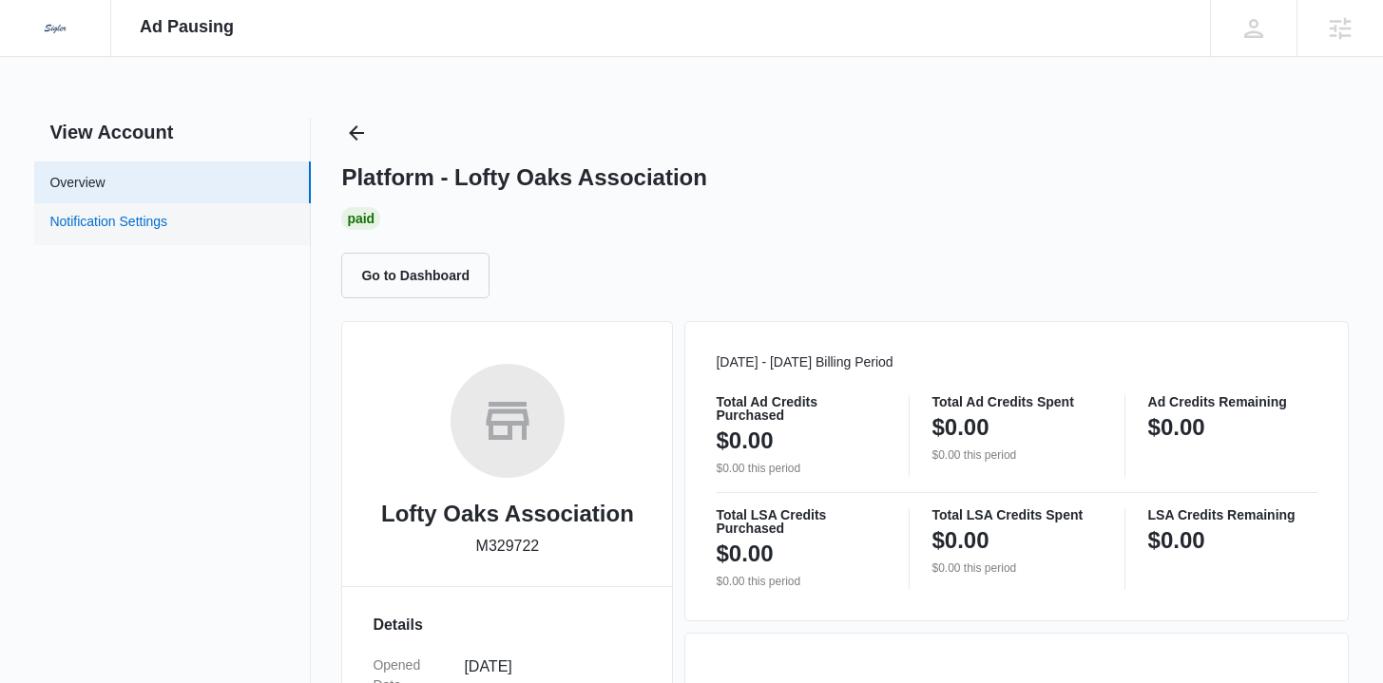
click at [167, 213] on link "Notification Settings" at bounding box center [108, 224] width 118 height 25
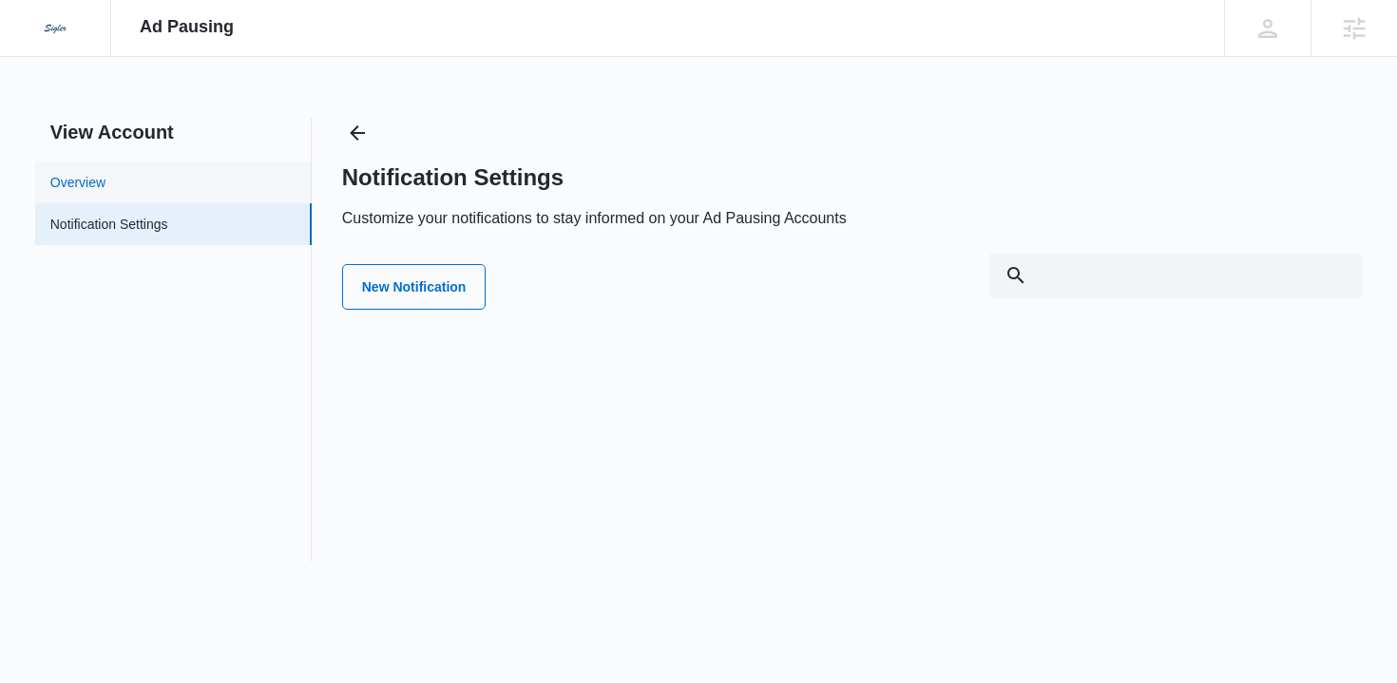
click at [105, 193] on link "Overview" at bounding box center [77, 183] width 55 height 20
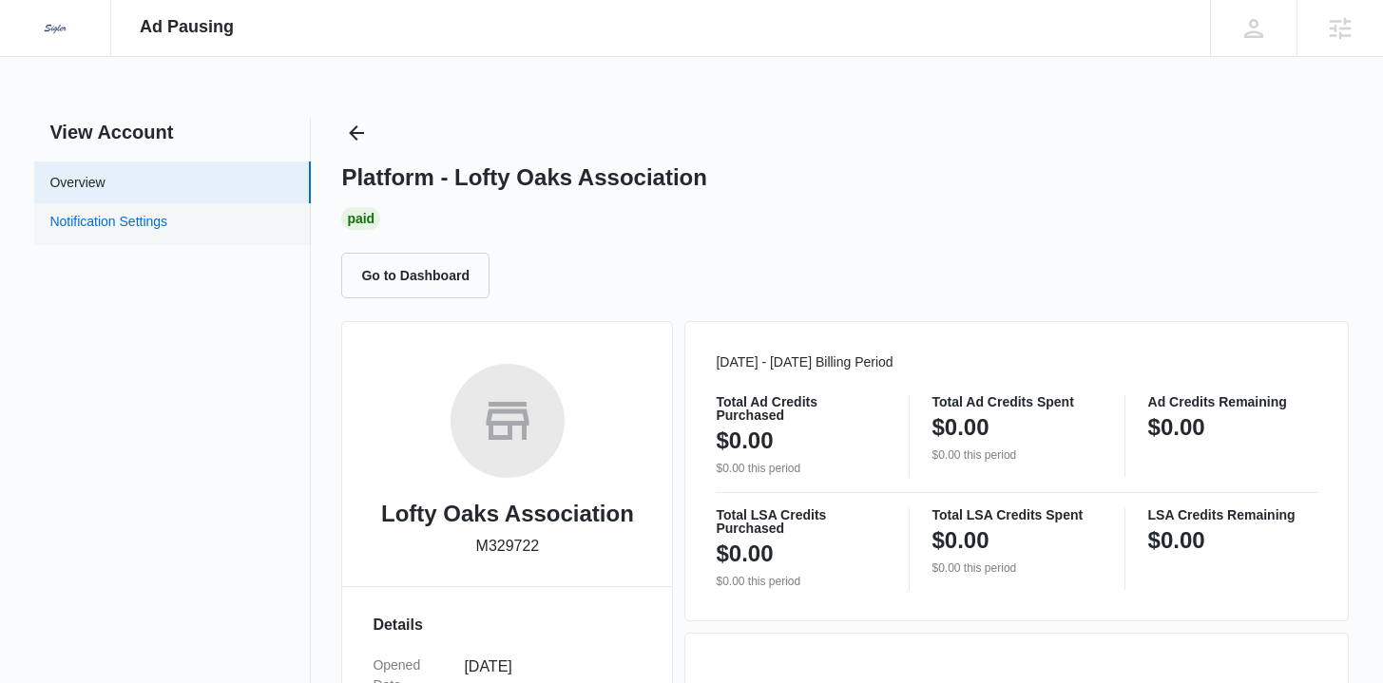
click at [167, 223] on link "Notification Settings" at bounding box center [108, 224] width 118 height 25
